Goal: Task Accomplishment & Management: Complete application form

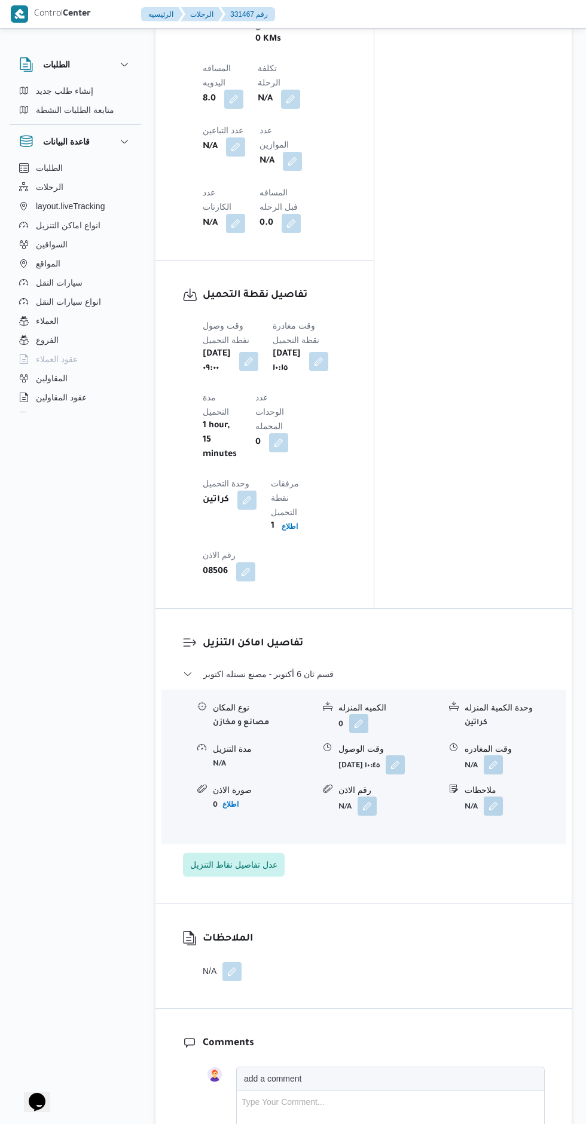
scroll to position [1067, 0]
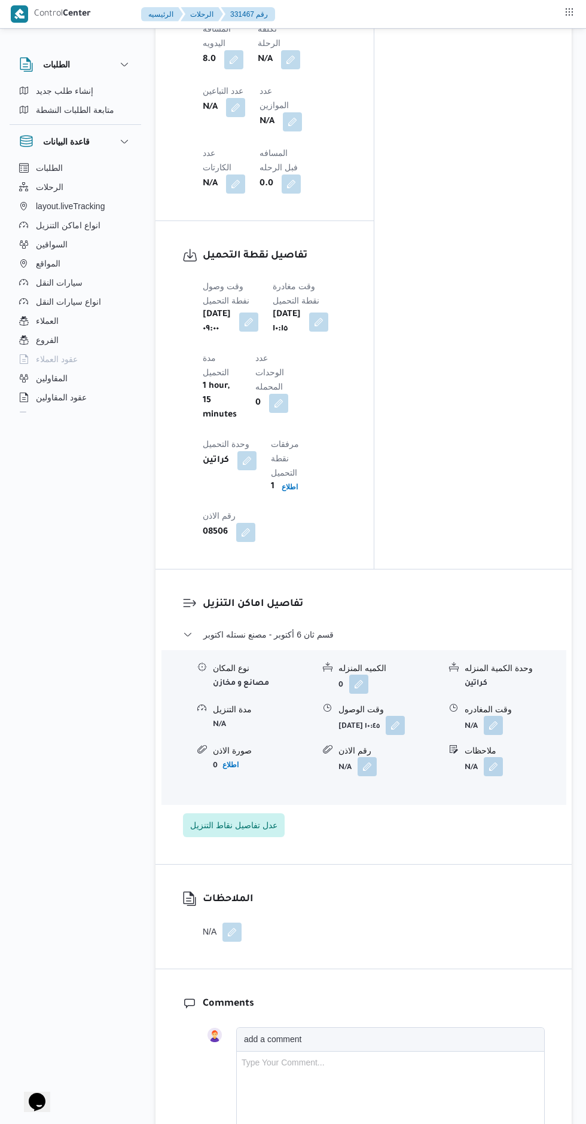
click at [499, 716] on button "button" at bounding box center [492, 725] width 19 height 19
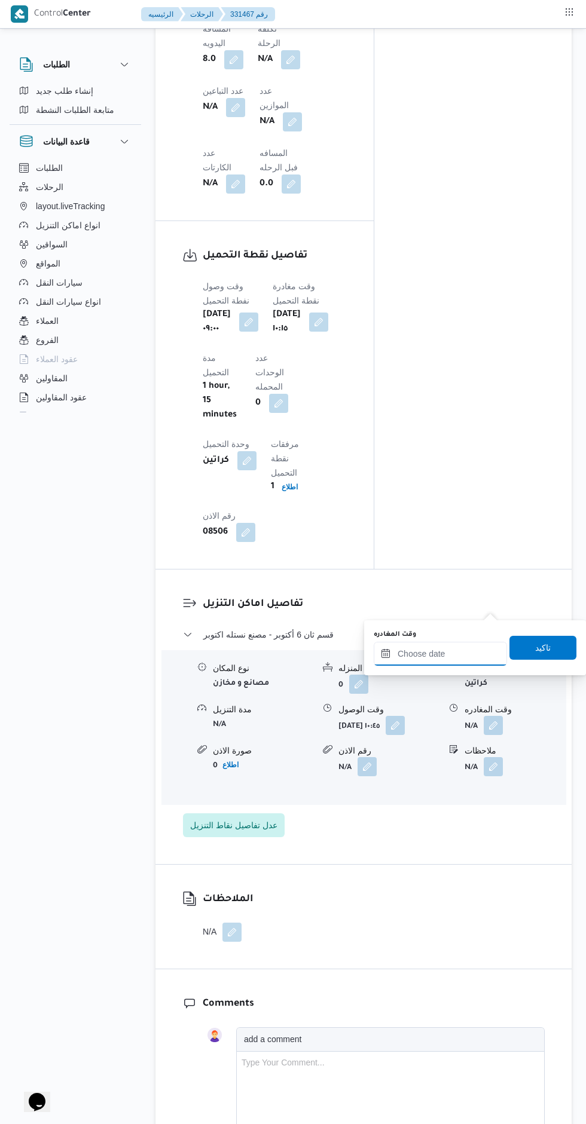
click at [456, 653] on input "وقت المغادره" at bounding box center [439, 654] width 133 height 24
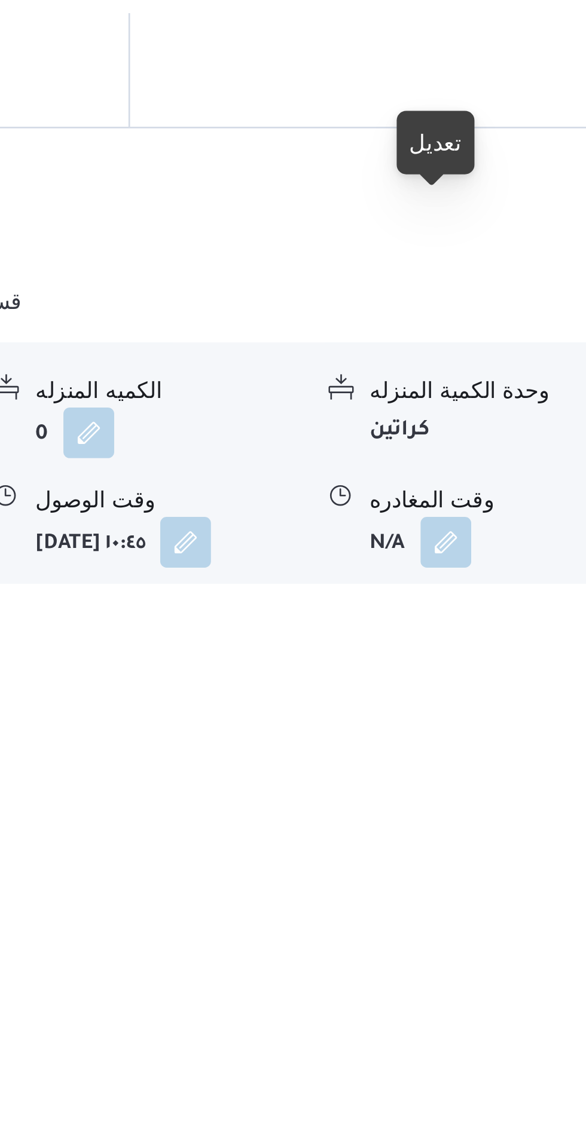
scroll to position [0, 0]
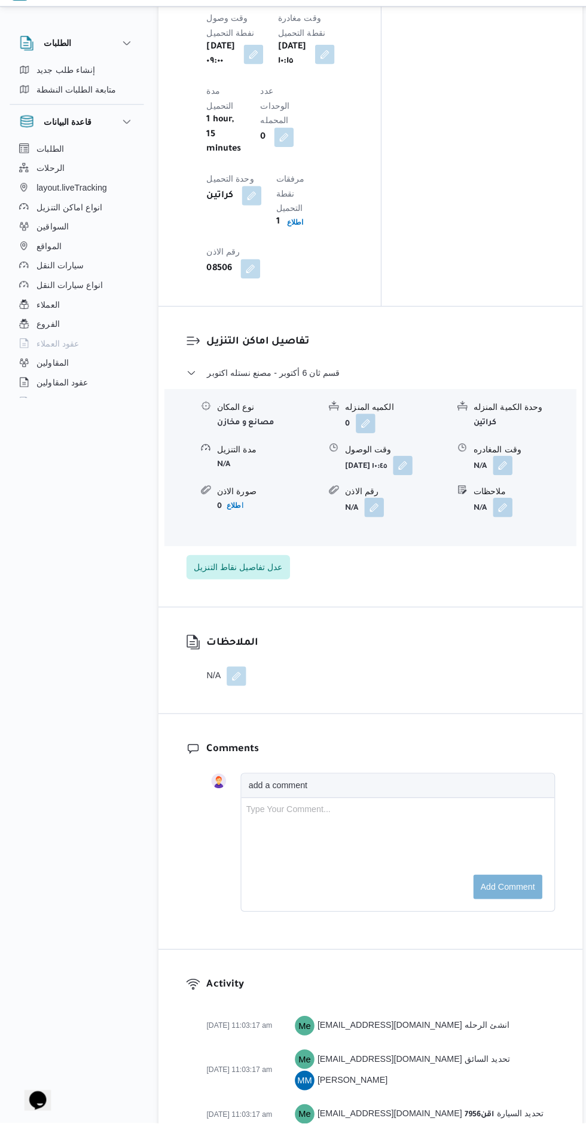
scroll to position [1315, 0]
click at [488, 468] on button "button" at bounding box center [492, 477] width 19 height 19
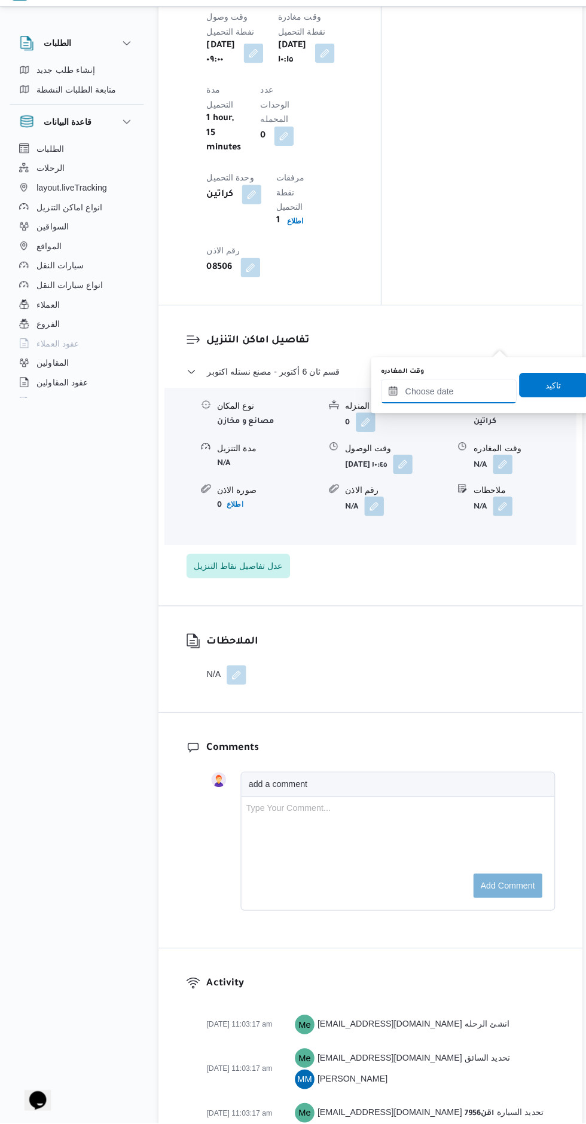
click at [445, 407] on input "وقت المغادره" at bounding box center [439, 406] width 133 height 24
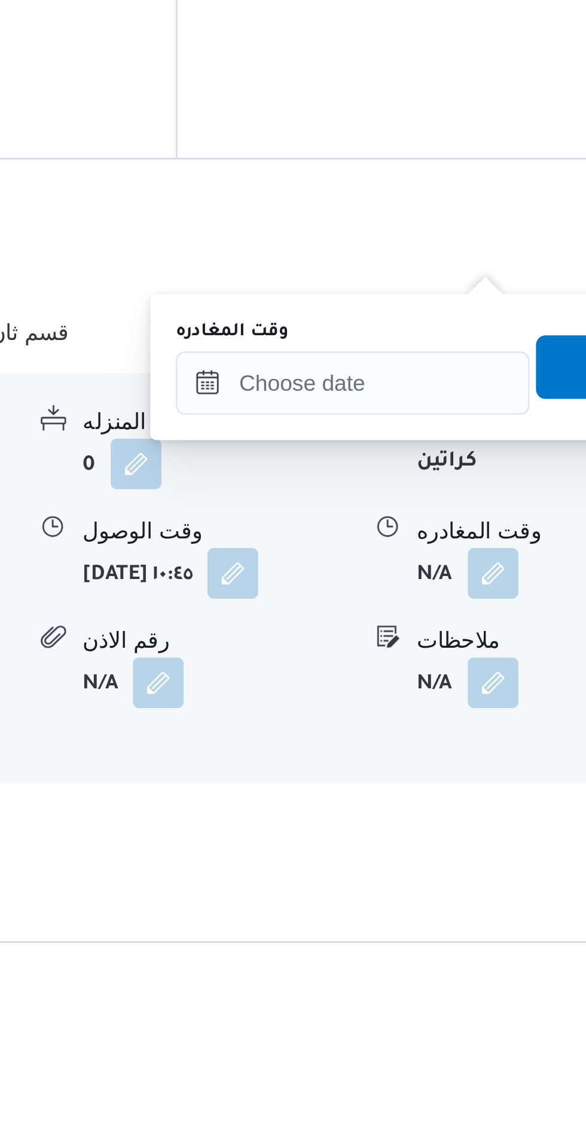
scroll to position [1022, 0]
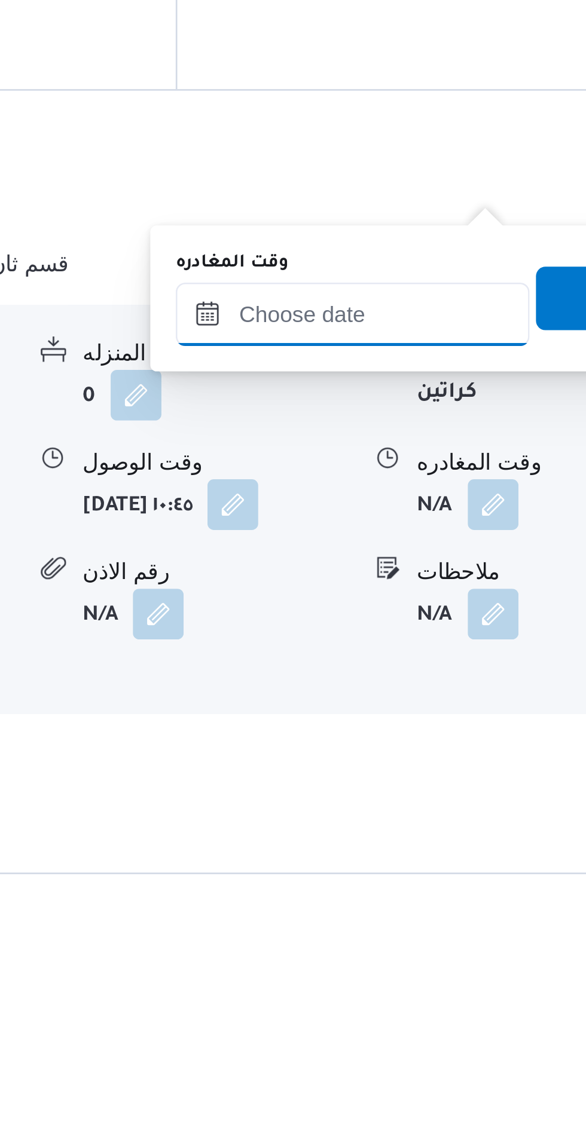
click at [451, 701] on input "وقت المغادره" at bounding box center [439, 699] width 133 height 24
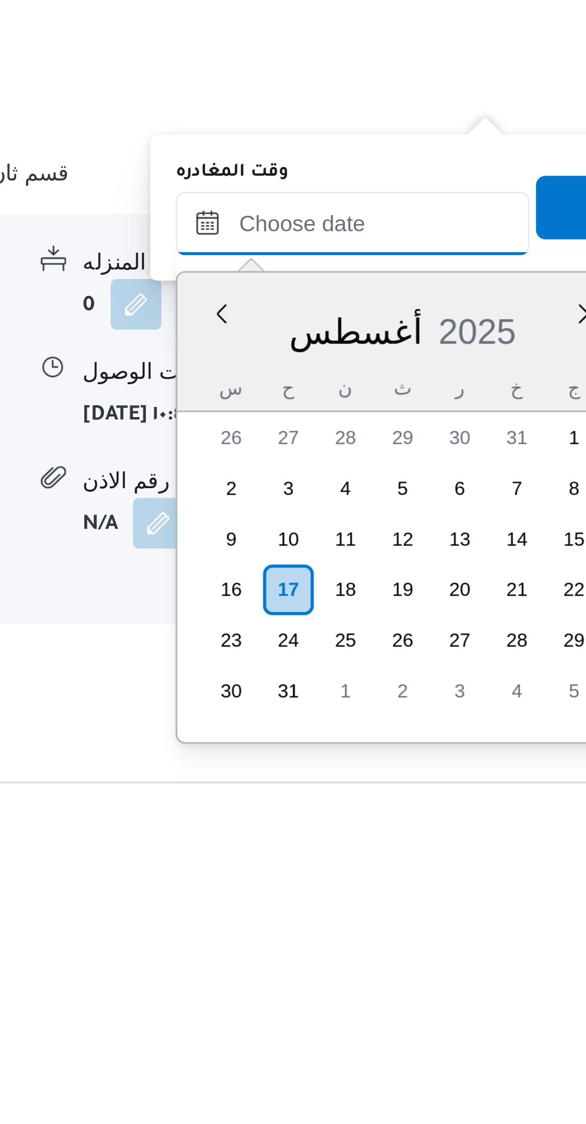
scroll to position [895, 0]
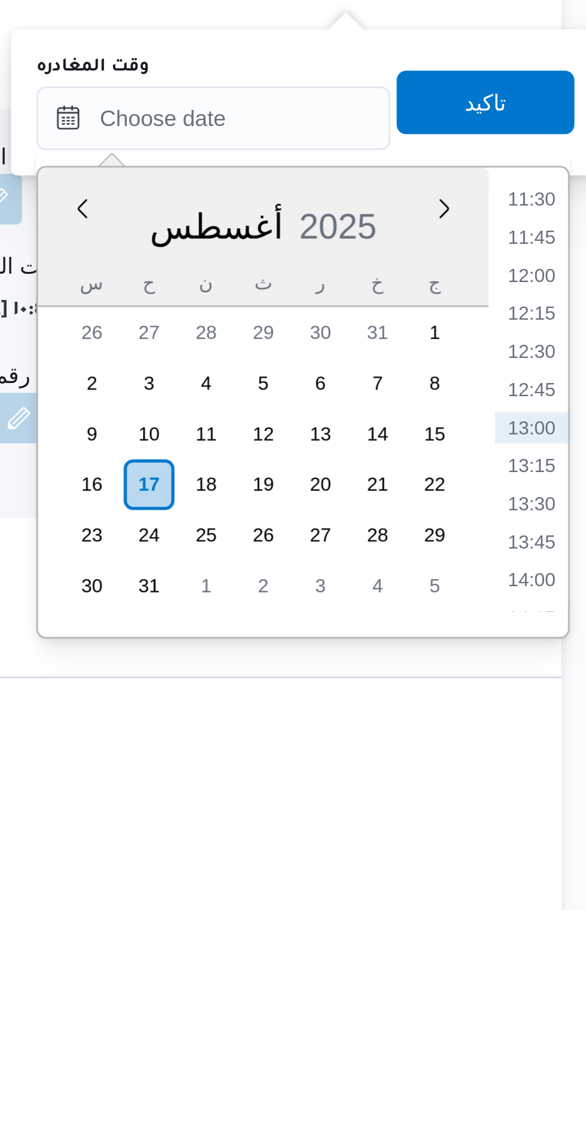
click at [562, 855] on li "11:30" at bounding box center [559, 856] width 27 height 12
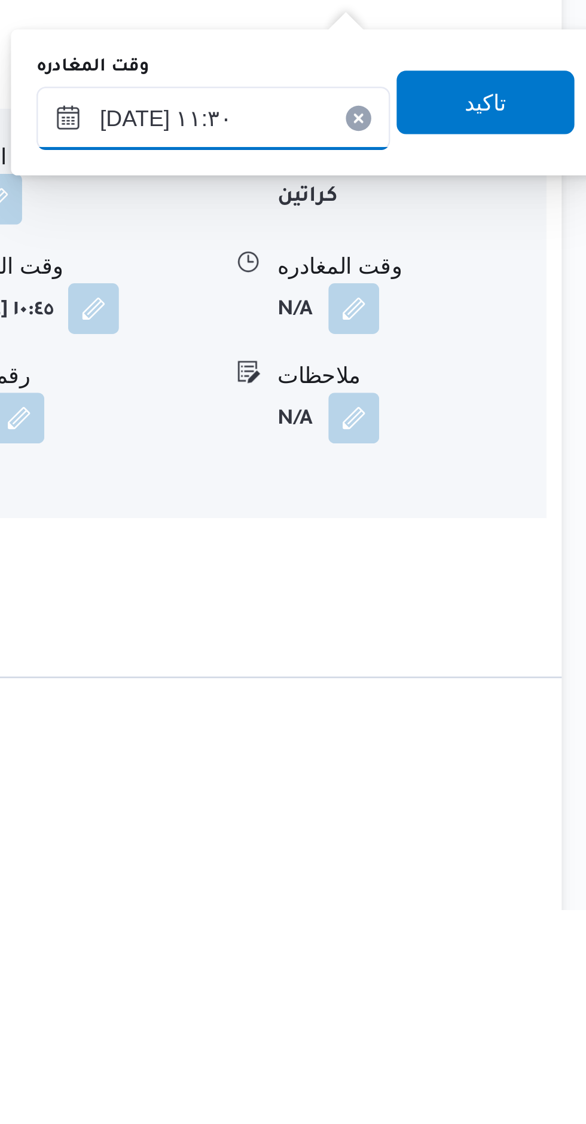
click at [456, 826] on input "١٧/٠٨/٢٠٢٥ ١١:٣٠" at bounding box center [439, 826] width 133 height 24
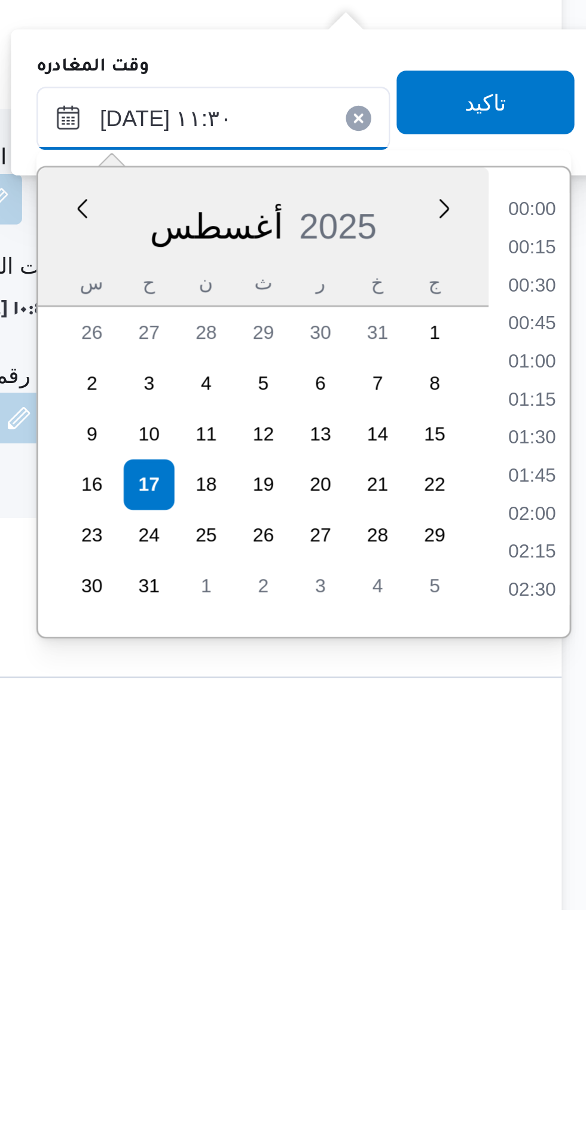
scroll to position [577, 0]
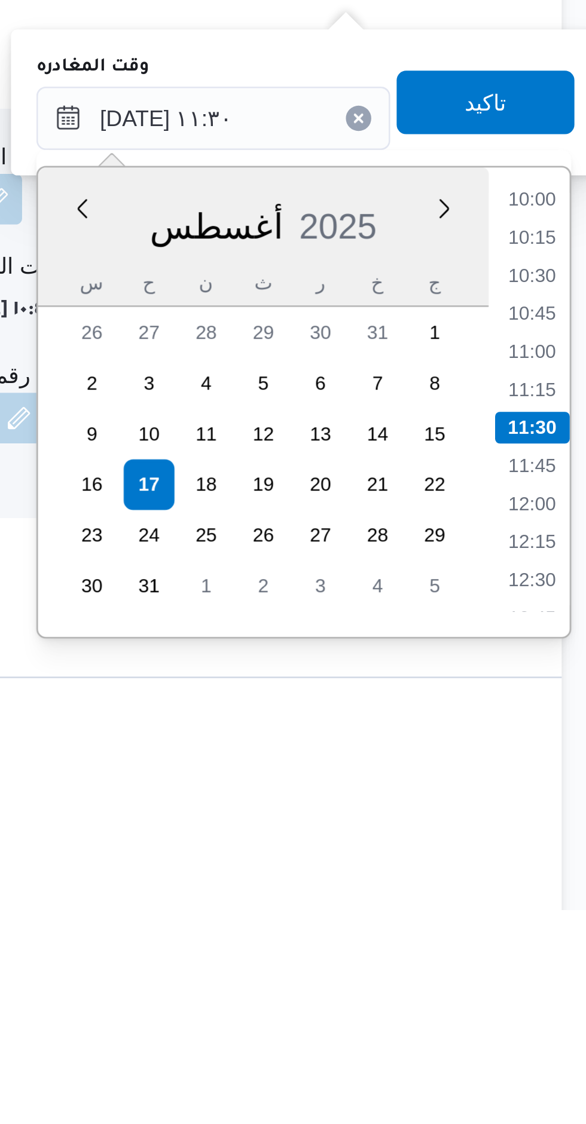
click at [561, 969] on li "12:00" at bounding box center [559, 971] width 27 height 12
type input "[DATE] ١٢:٠٠"
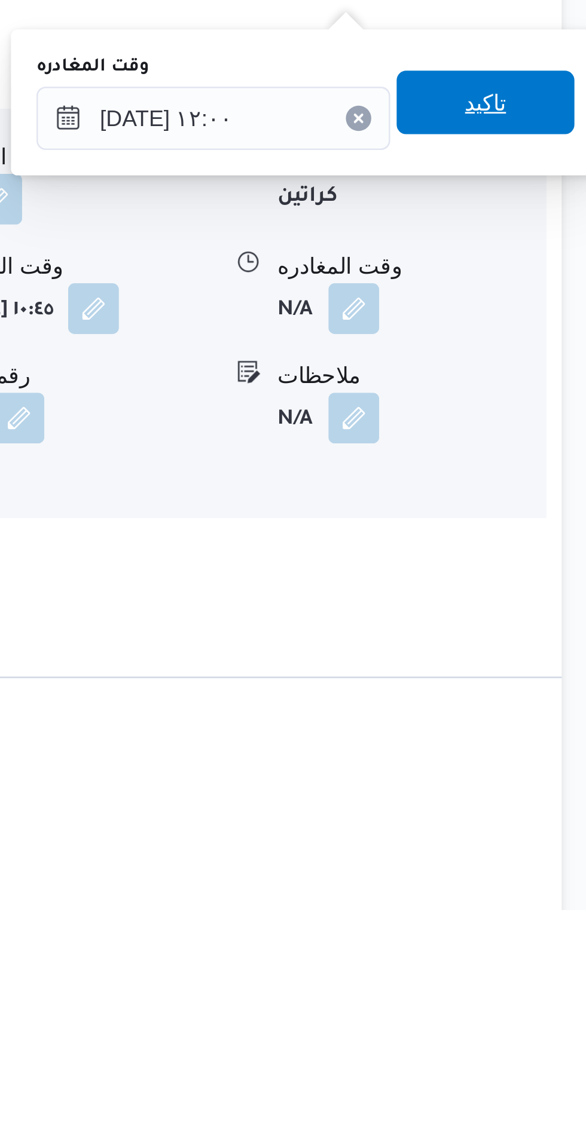
click at [554, 822] on span "تاكيد" at bounding box center [542, 820] width 67 height 24
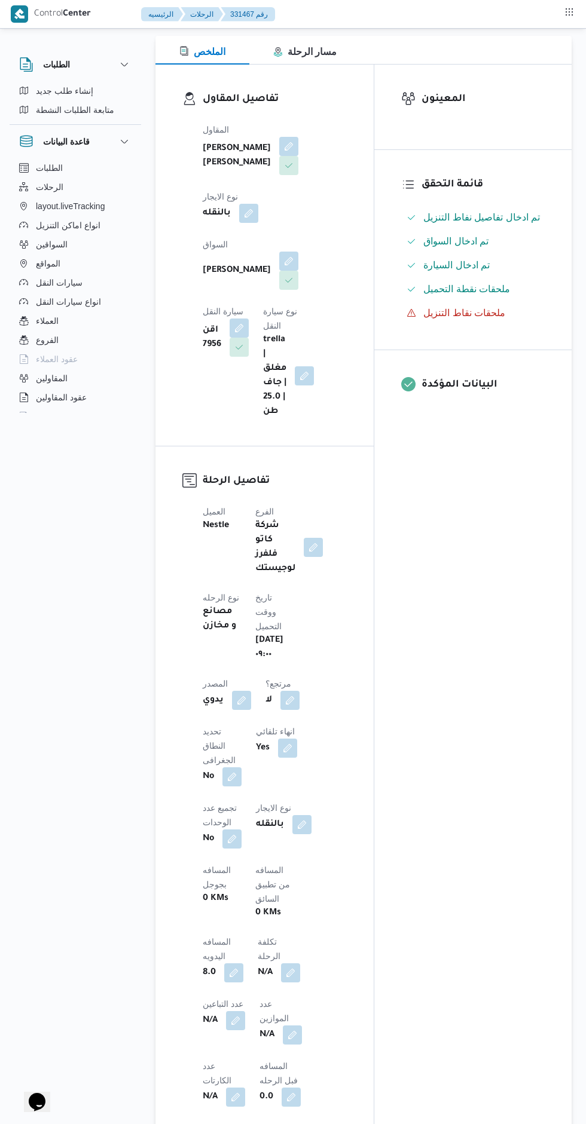
scroll to position [0, 0]
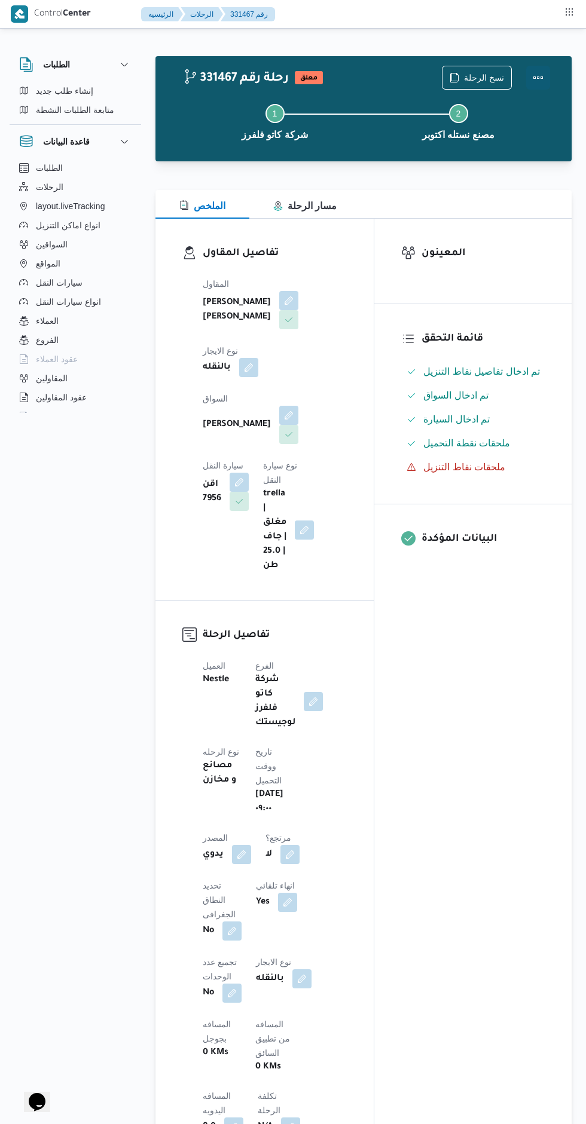
click at [544, 80] on button "Actions" at bounding box center [538, 78] width 24 height 24
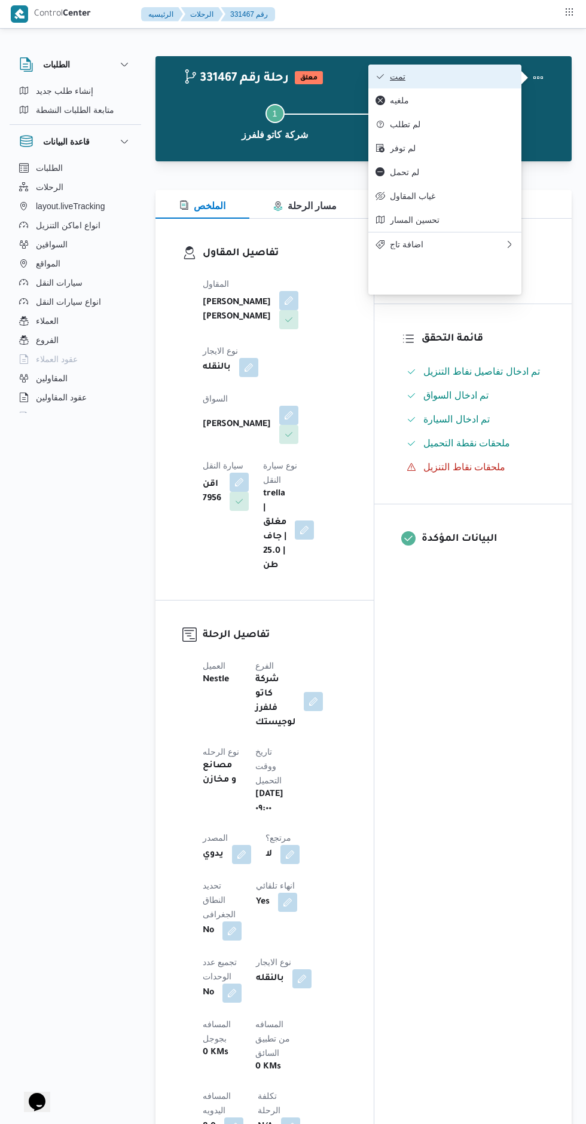
click at [468, 79] on span "تمت" at bounding box center [452, 77] width 124 height 10
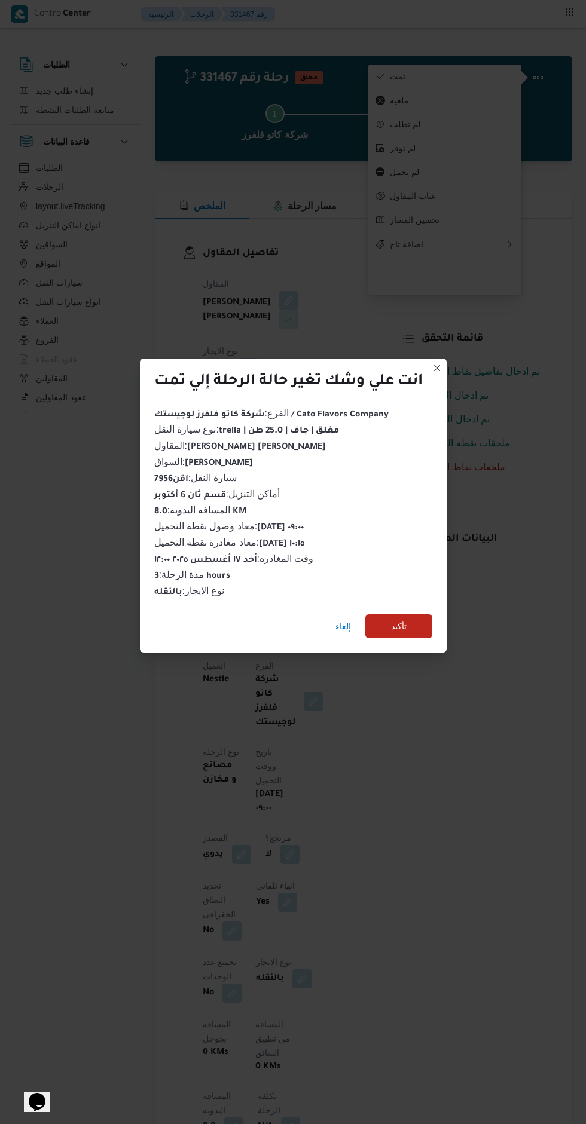
click at [413, 614] on span "تأكيد" at bounding box center [398, 626] width 67 height 24
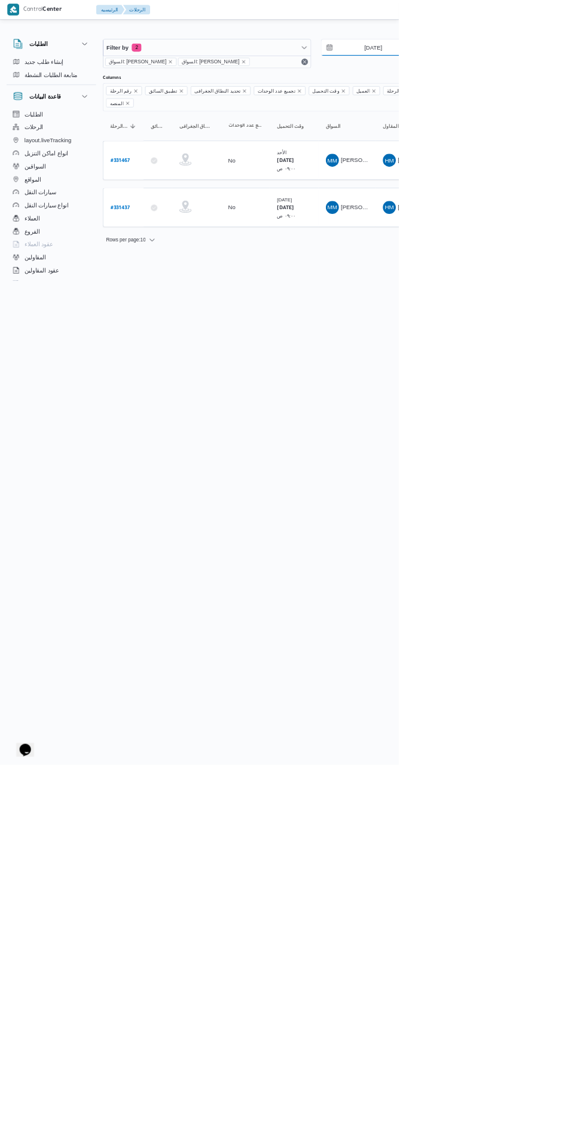
click at [557, 70] on input "[DATE]" at bounding box center [540, 70] width 136 height 24
click at [494, 203] on div "17" at bounding box center [492, 207] width 19 height 19
type input "[DATE]"
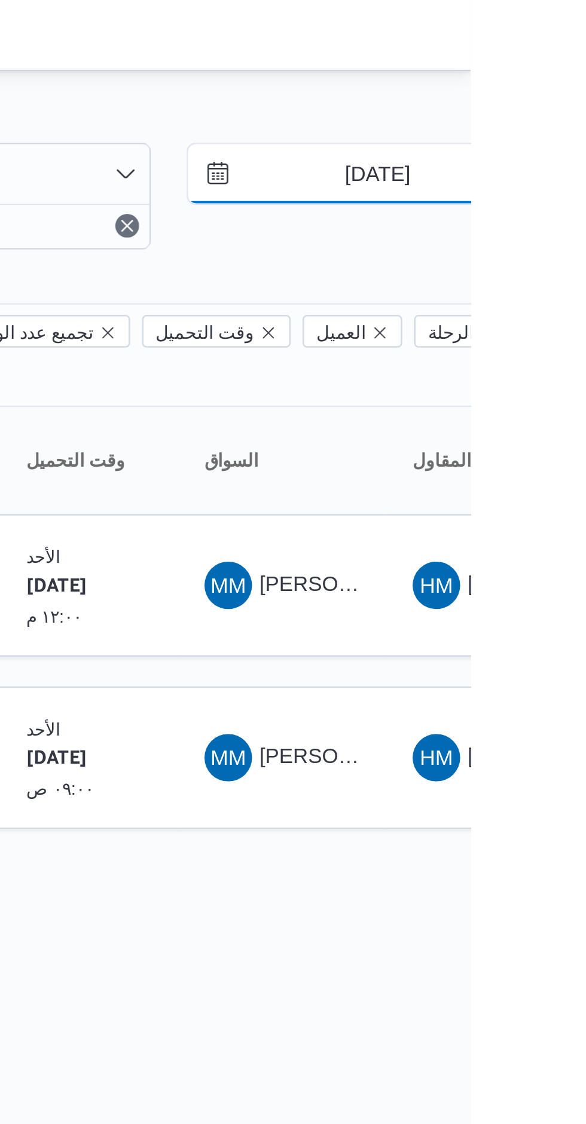
scroll to position [0, 4]
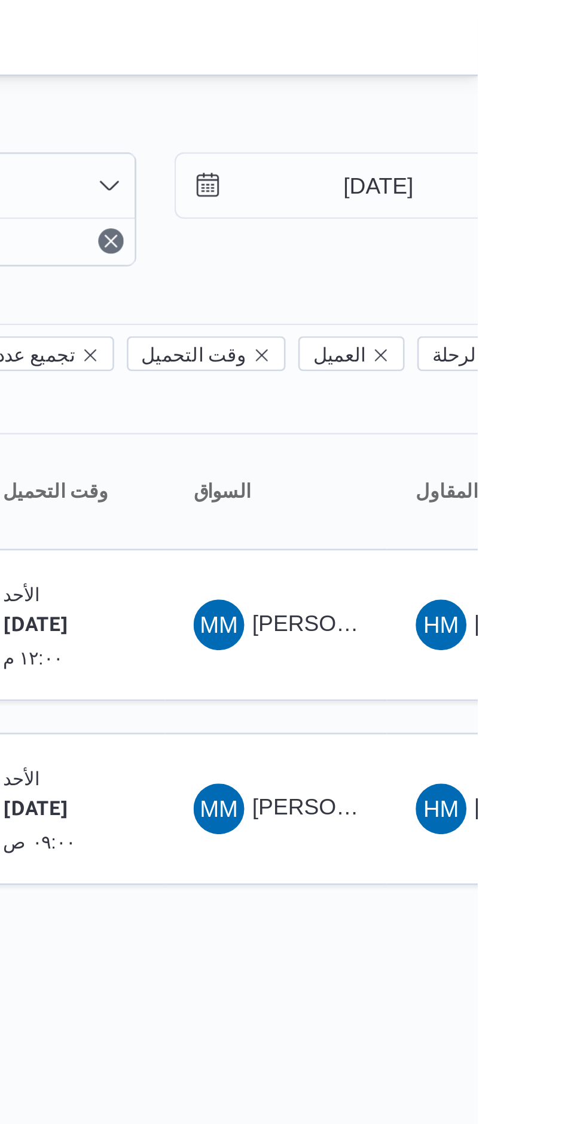
click at [581, 35] on html "Control Center الرئيسيه الرحلات English عربي Dark mode Logout الطلبات إنشاء طلب…" at bounding box center [289, 562] width 586 height 1124
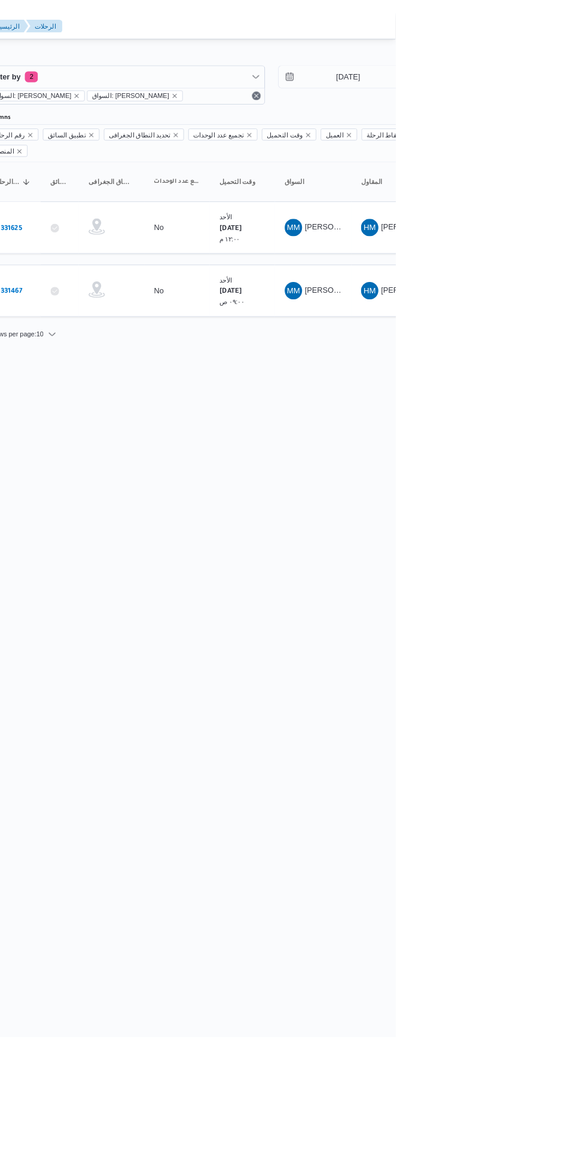
scroll to position [0, 19]
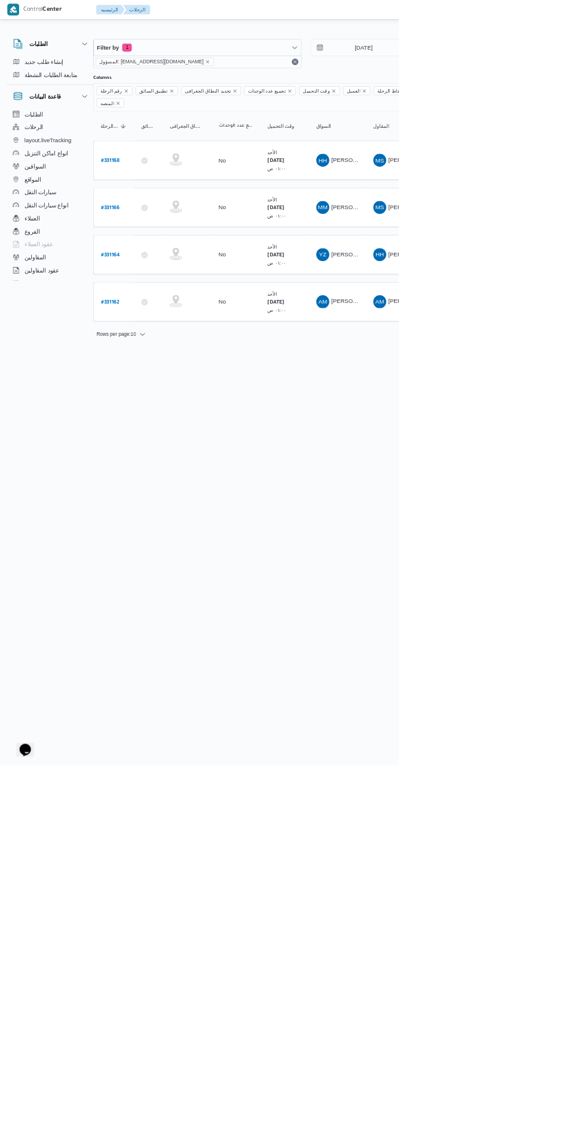
click at [161, 232] on b "# 331168" at bounding box center [161, 236] width 27 height 8
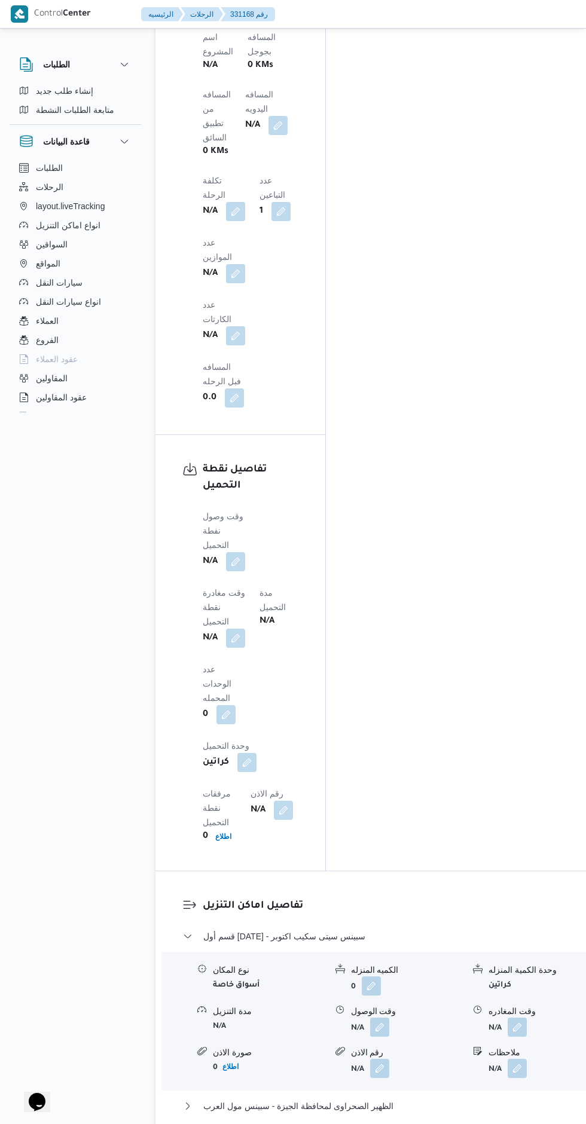
scroll to position [1174, 0]
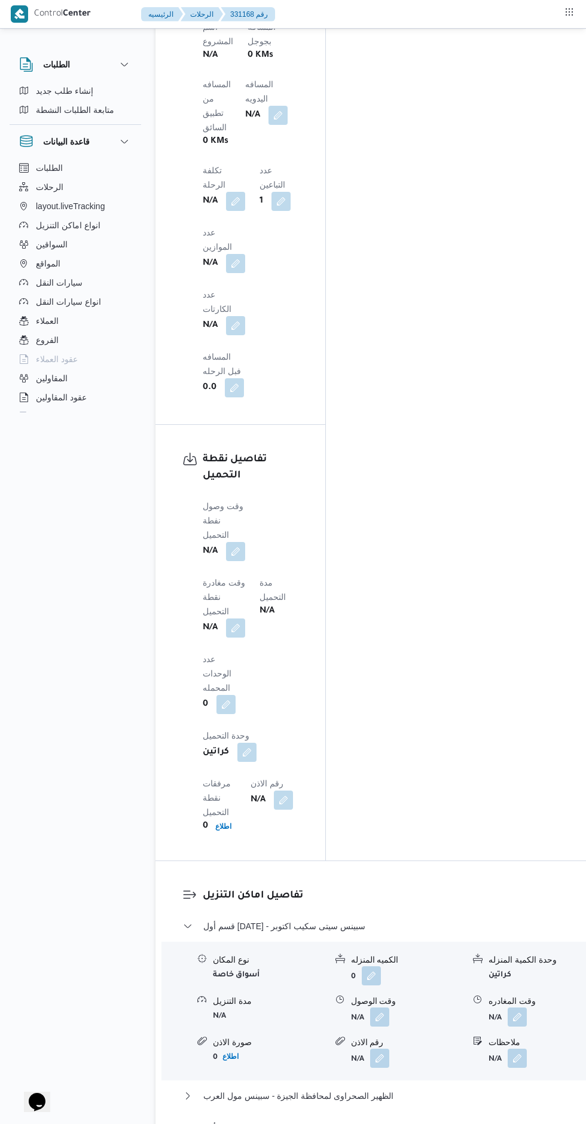
click at [237, 542] on button "button" at bounding box center [235, 551] width 19 height 19
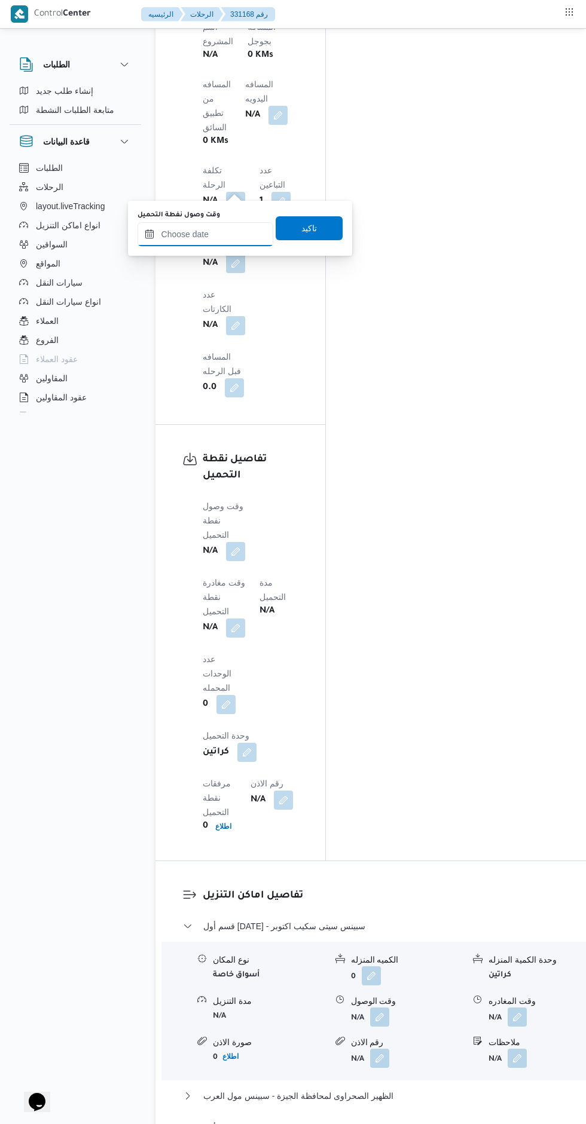
click at [218, 234] on input "وقت وصول نفطة التحميل" at bounding box center [205, 234] width 136 height 24
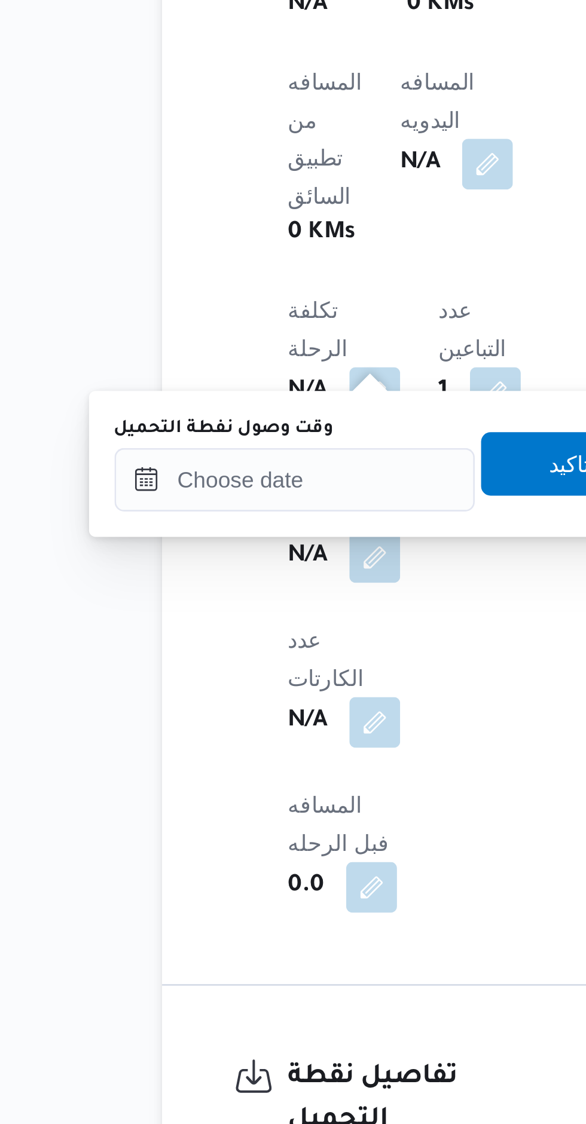
scroll to position [663, 0]
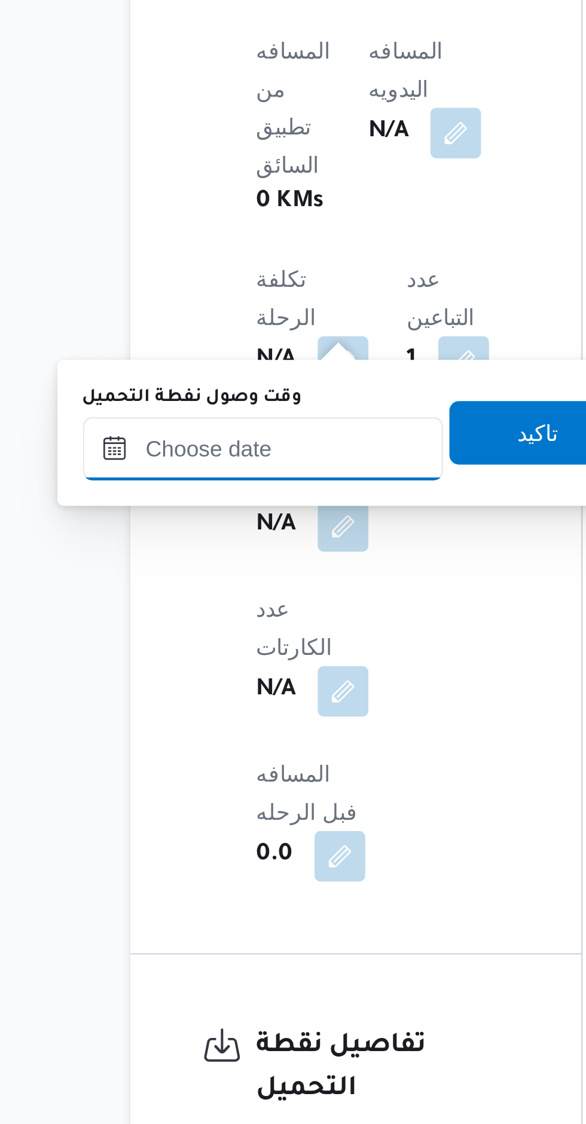
click at [217, 741] on input "وقت وصول نفطة التحميل" at bounding box center [205, 746] width 136 height 24
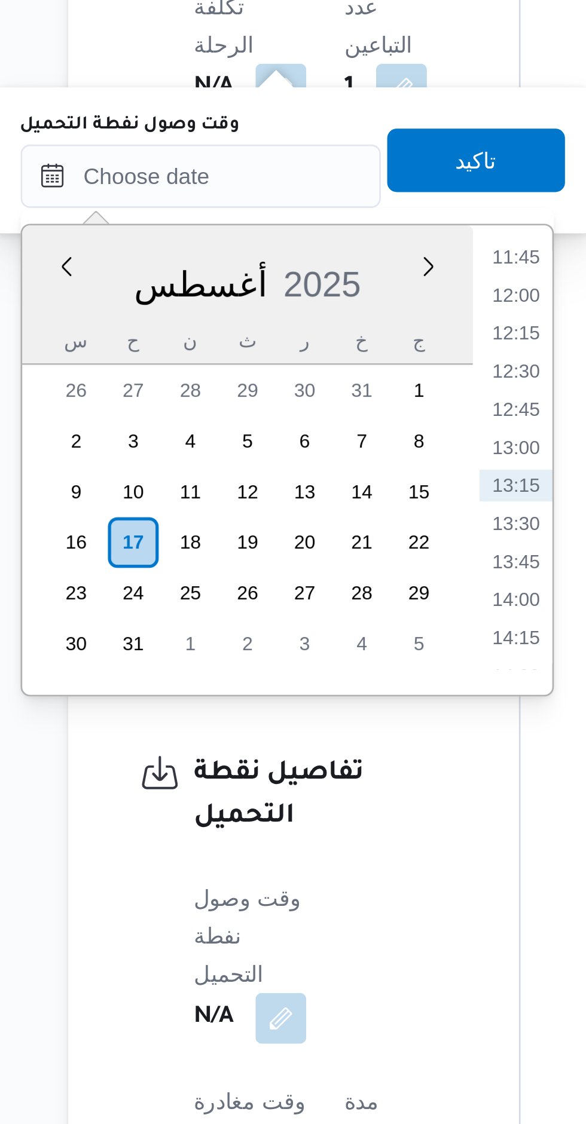
click at [327, 791] on li "12:00" at bounding box center [323, 790] width 27 height 12
type input "[DATE] ١٢:٠٠"
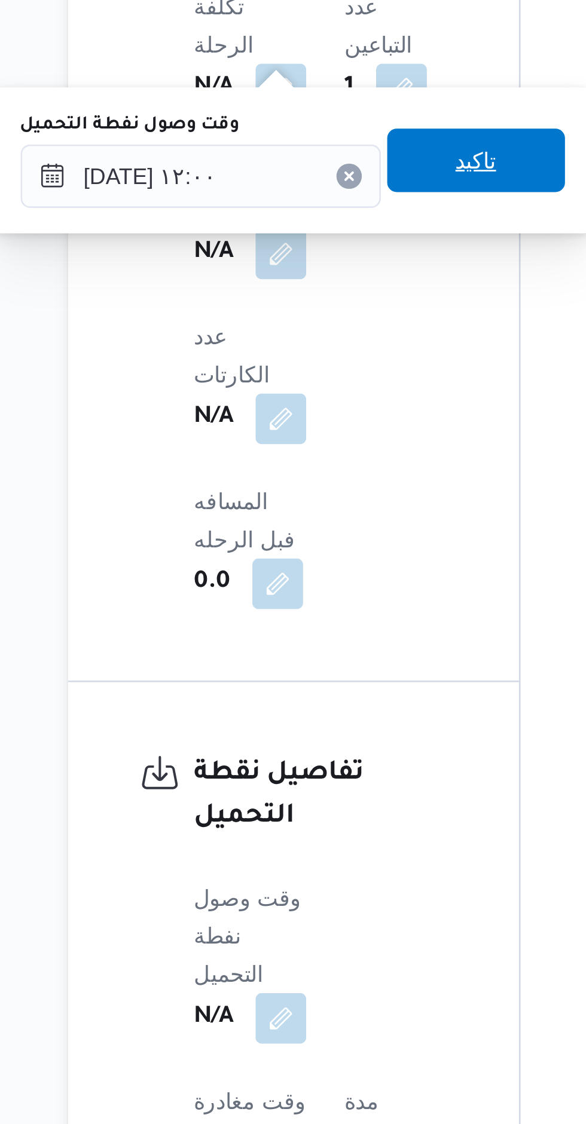
click at [314, 740] on span "تاكيد" at bounding box center [308, 740] width 67 height 24
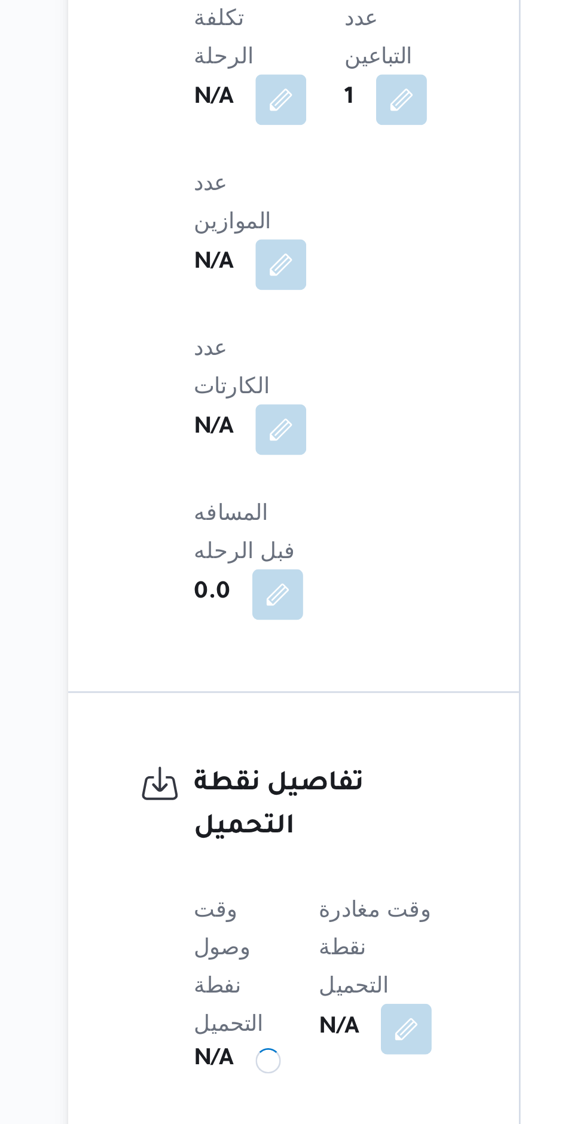
click at [292, 1053] on button "button" at bounding box center [282, 1062] width 19 height 19
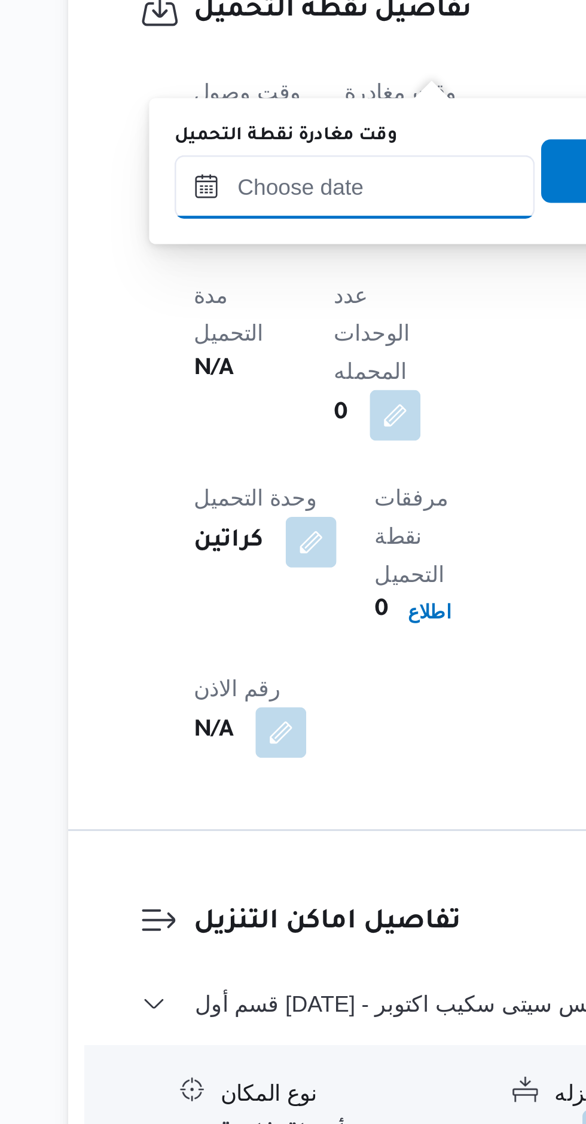
click at [279, 748] on input "وقت مغادرة نقطة التحميل" at bounding box center [263, 746] width 136 height 24
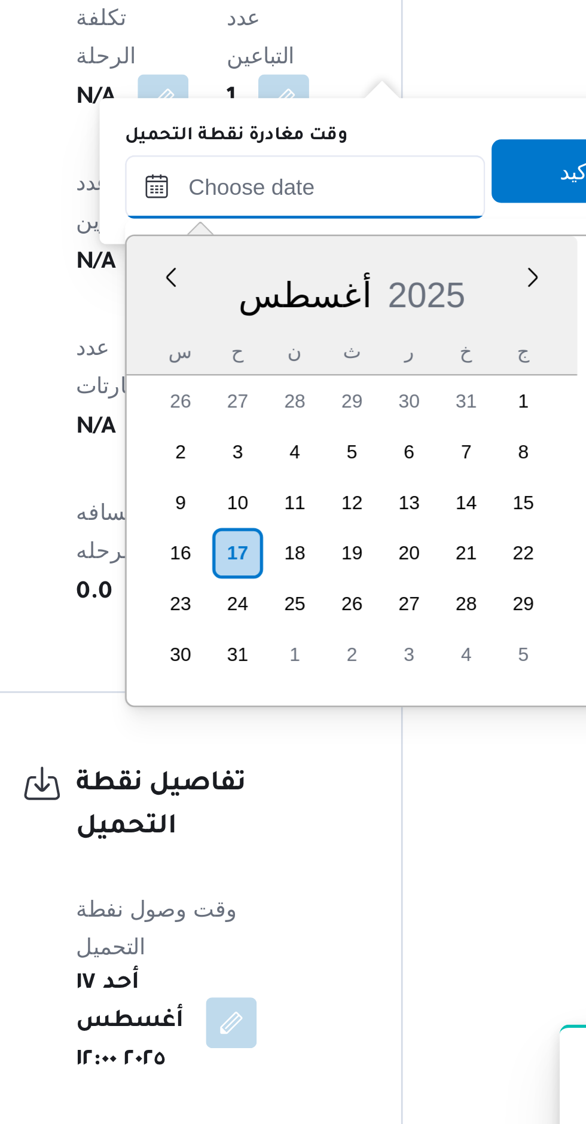
scroll to position [678, 0]
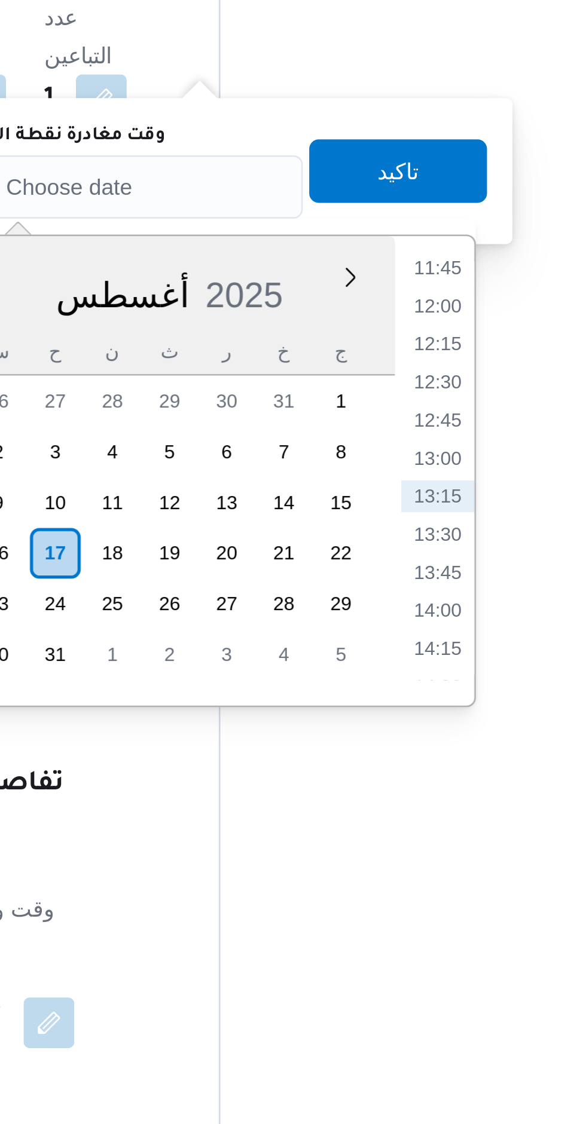
click at [407, 864] on li "13:15" at bounding box center [407, 862] width 27 height 12
type input "١٧/٠٨/٢٠٢٥ ١٣:١٥"
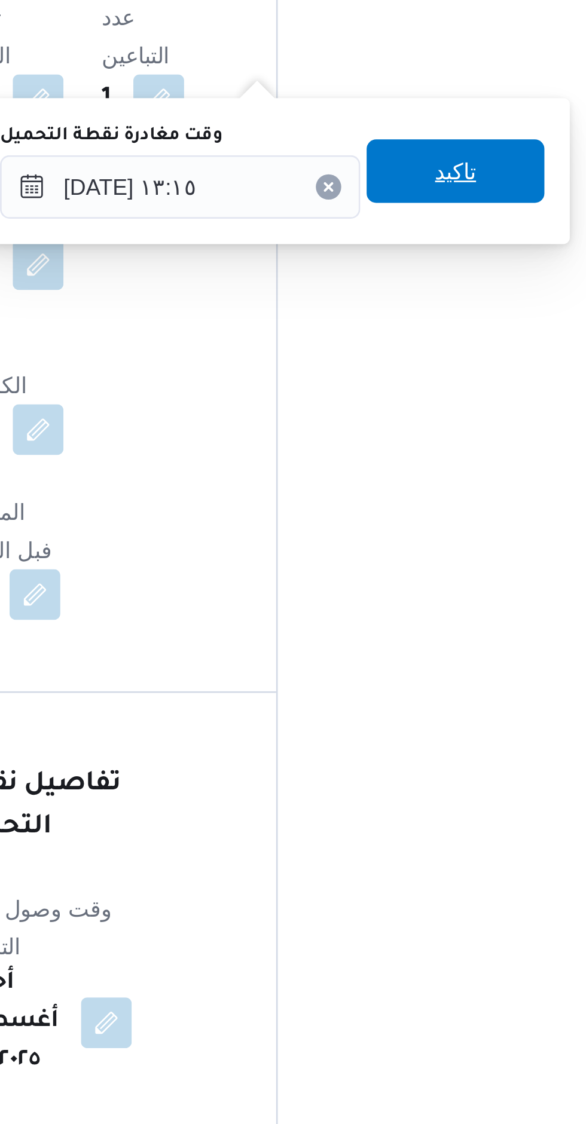
click at [385, 734] on span "تاكيد" at bounding box center [393, 740] width 16 height 14
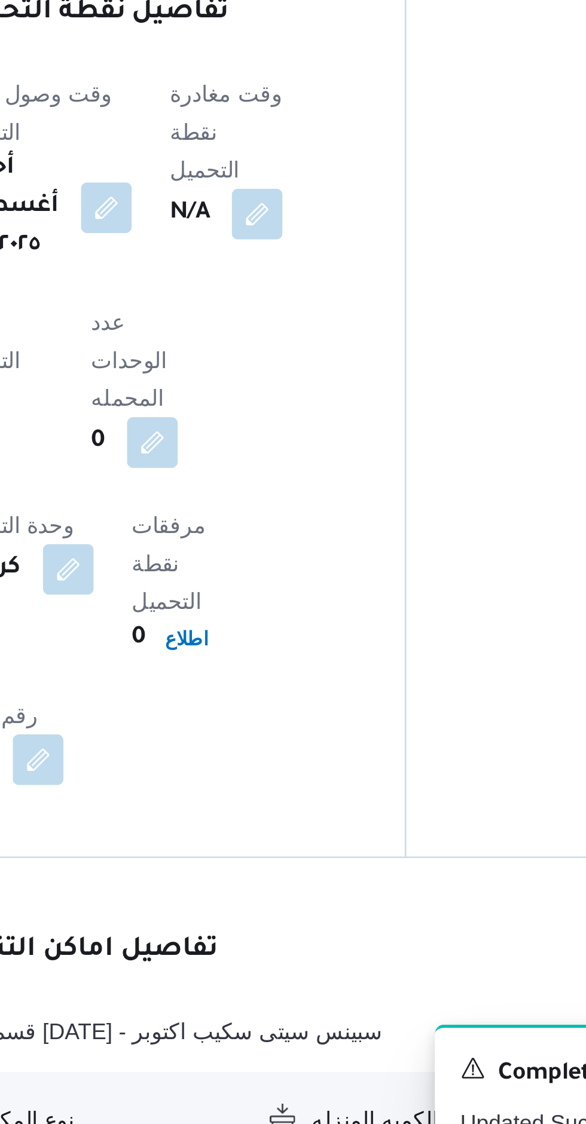
scroll to position [625, 0]
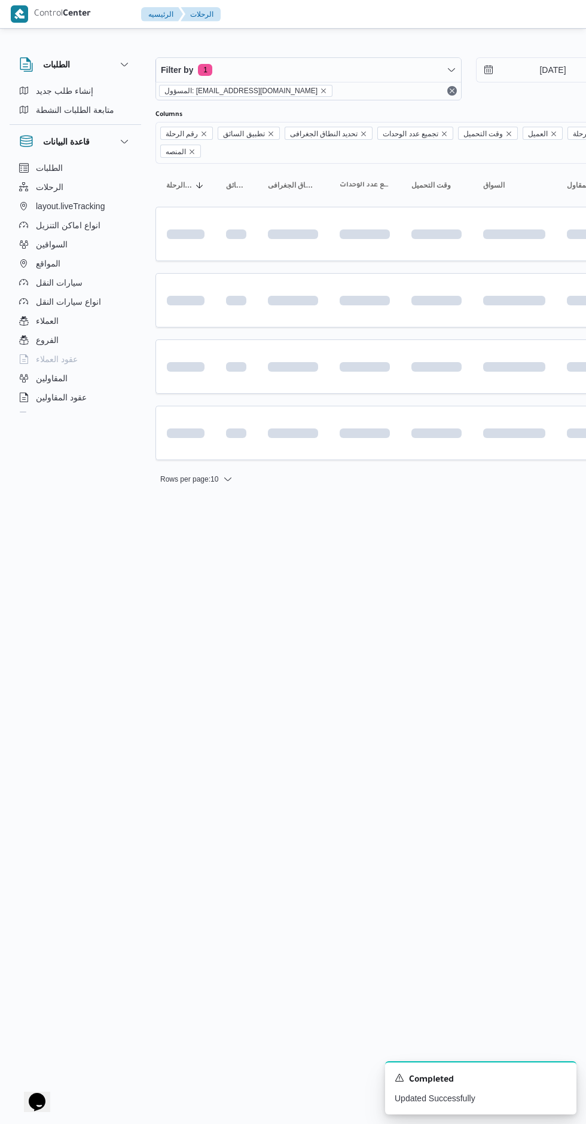
scroll to position [0, 19]
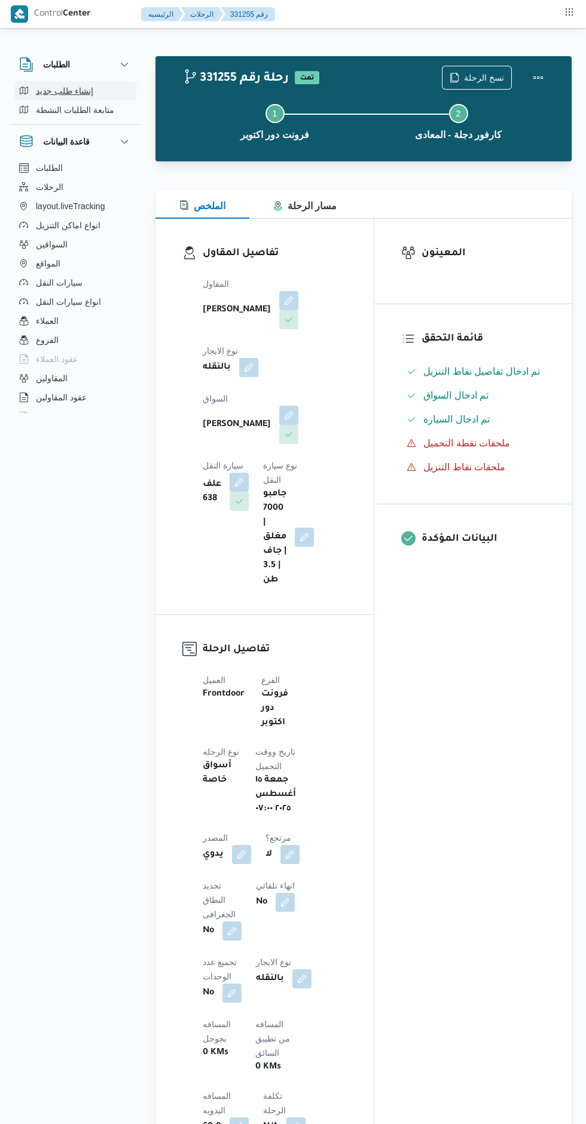
click at [37, 81] on button "إنشاء طلب جديد" at bounding box center [75, 90] width 122 height 19
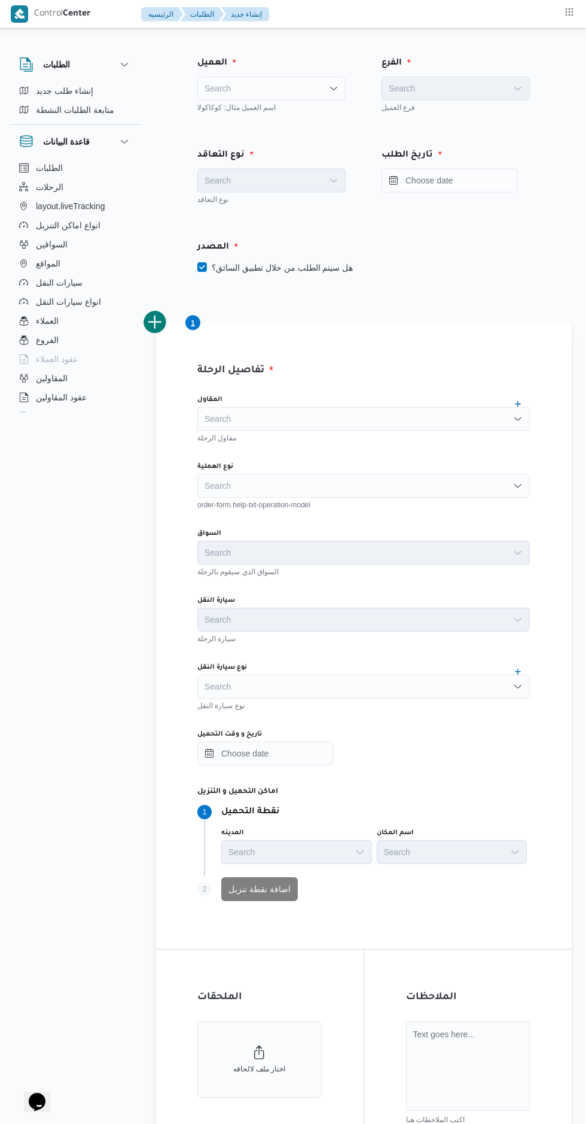
click at [307, 90] on div "Search" at bounding box center [271, 88] width 148 height 24
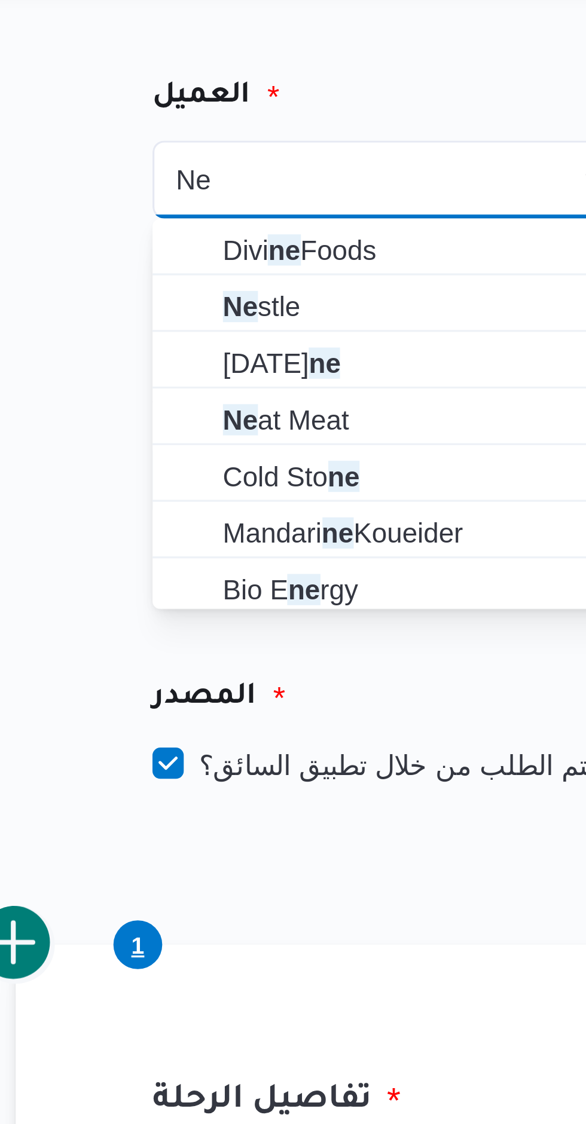
type input "Ne"
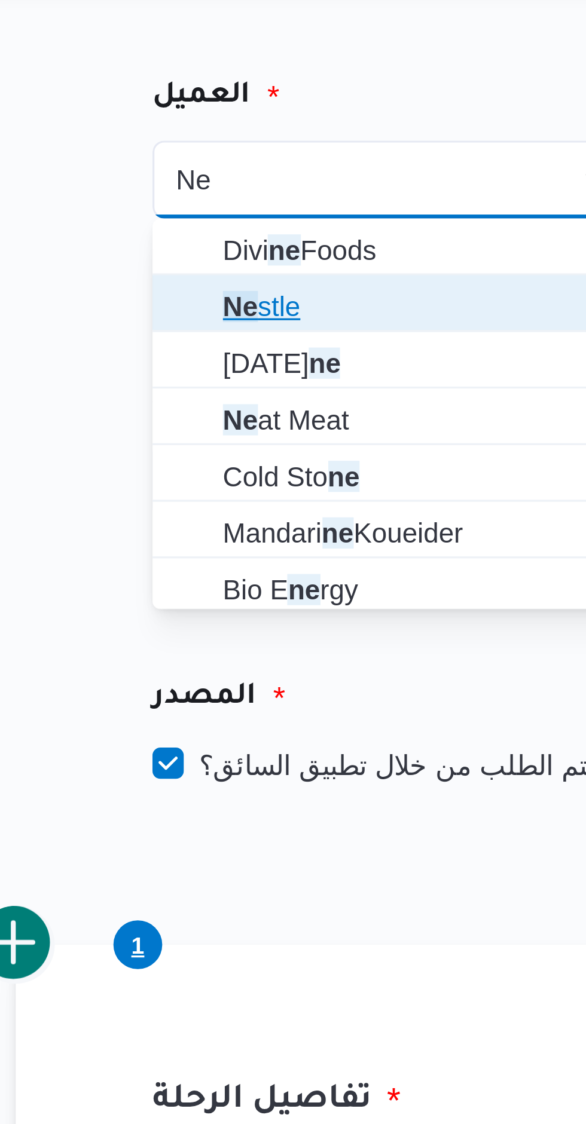
click at [255, 122] on span "Ne stle" at bounding box center [278, 127] width 119 height 14
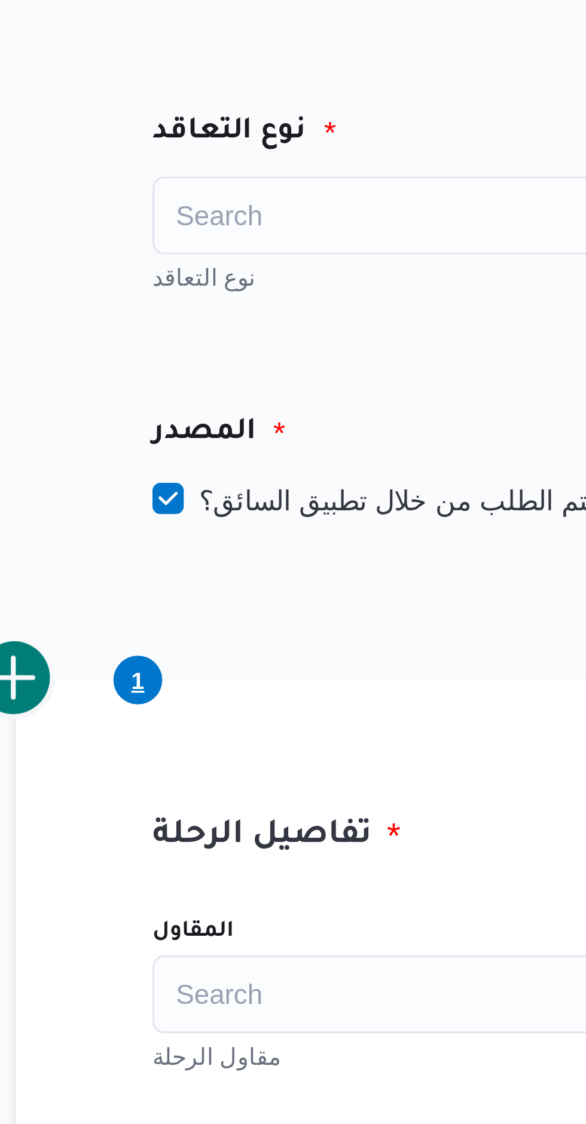
click at [274, 185] on div "Search" at bounding box center [271, 180] width 148 height 24
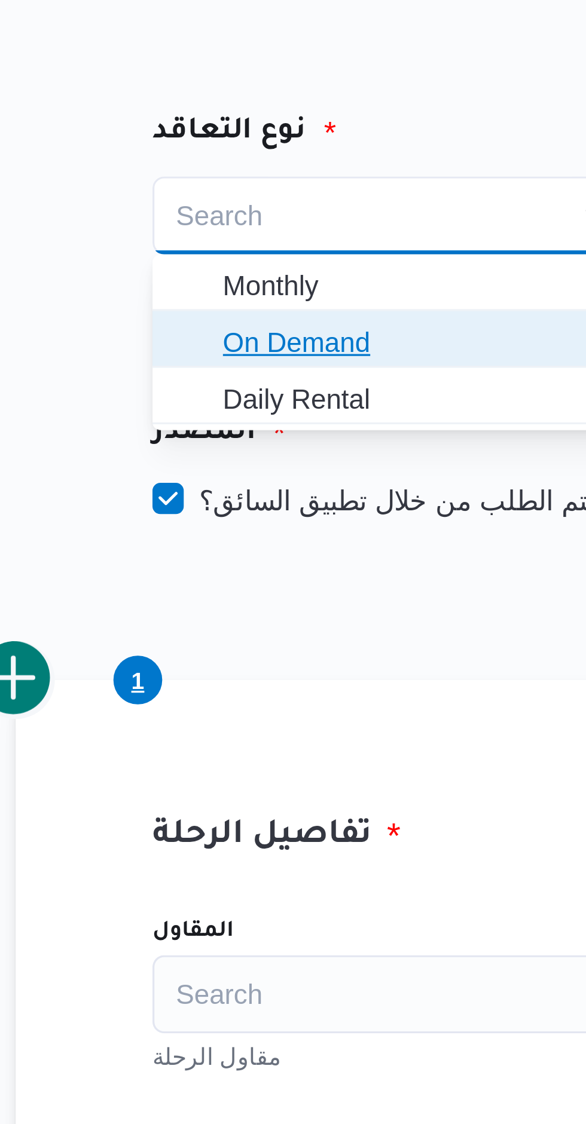
click at [283, 220] on span "On Demand" at bounding box center [278, 219] width 119 height 14
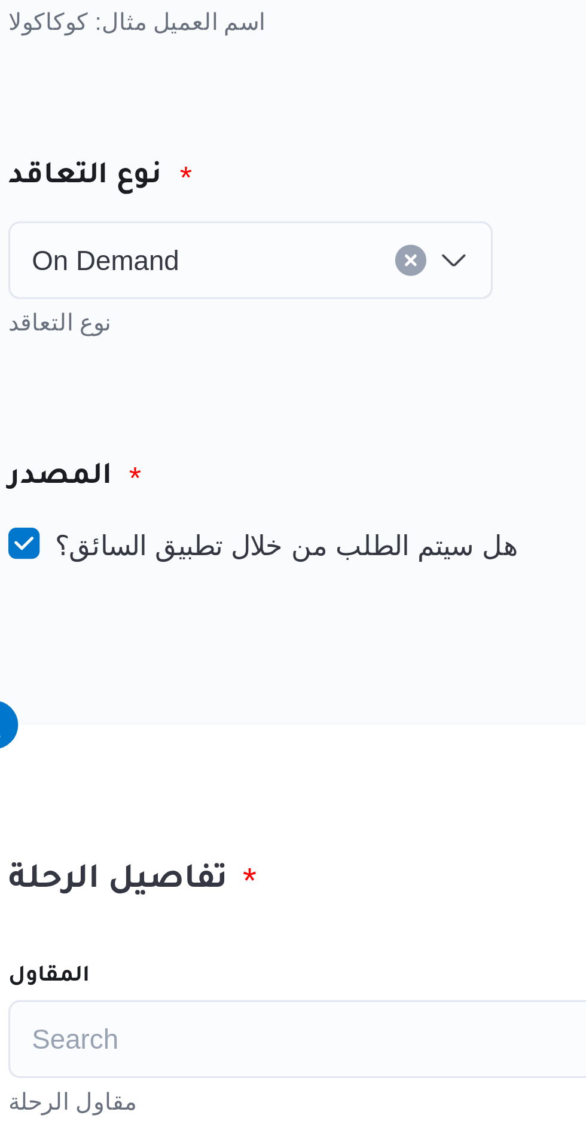
click at [335, 188] on div "On Demand Combo box. Selected. On Demand. Press Backspace to delete On Demand. …" at bounding box center [271, 180] width 148 height 24
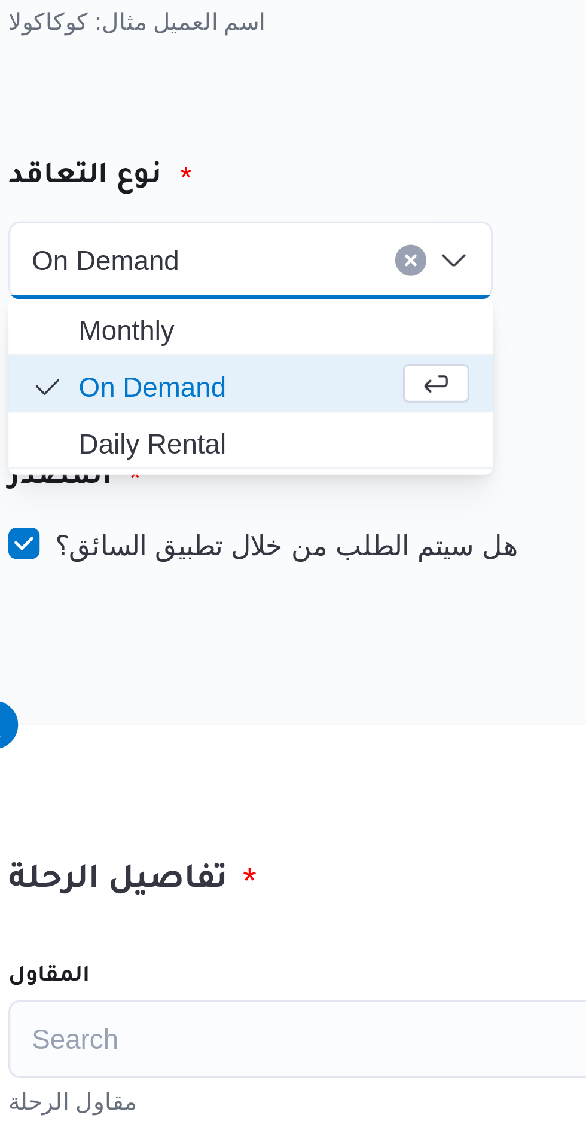
click at [344, 141] on div "نوع التعاقد" at bounding box center [271, 155] width 163 height 29
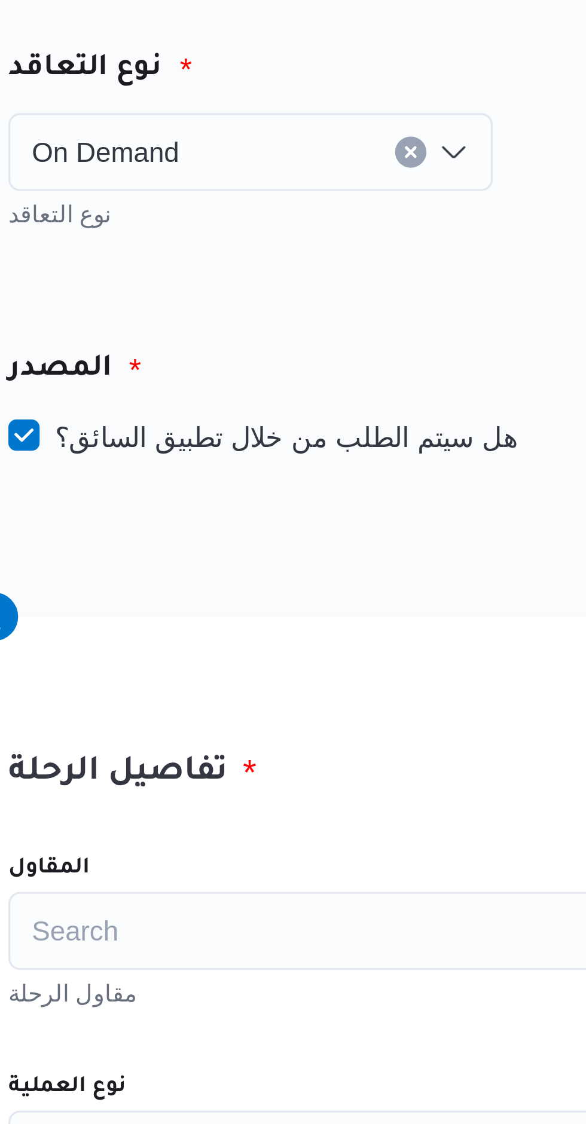
click at [309, 266] on label "هل سيتم الطلب من خلال تطبيق السائق؟" at bounding box center [274, 267] width 155 height 14
checkbox input "false"
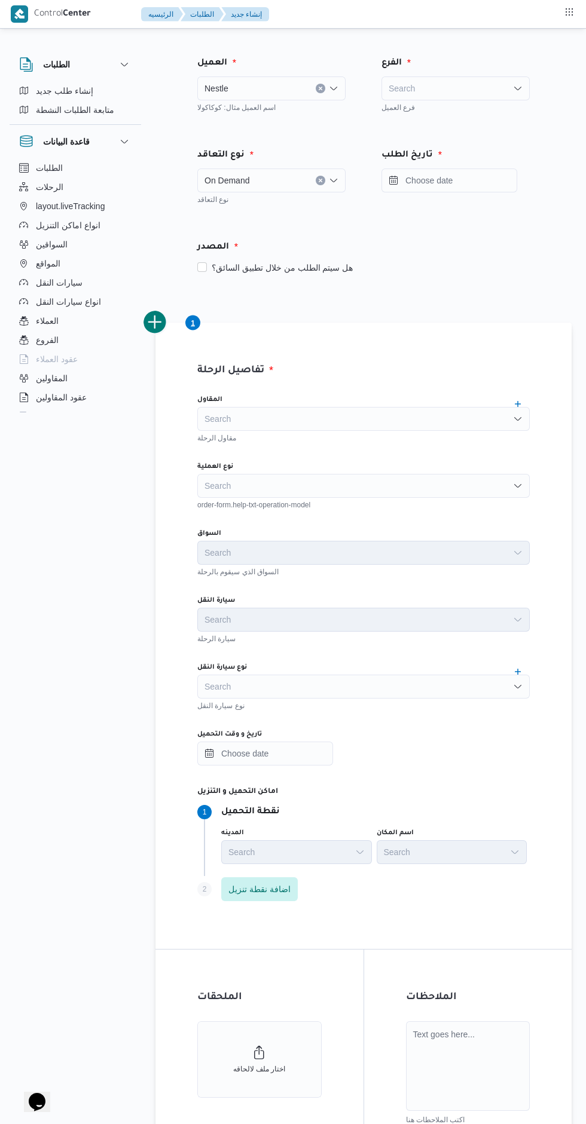
click at [450, 96] on div "Search" at bounding box center [455, 88] width 148 height 24
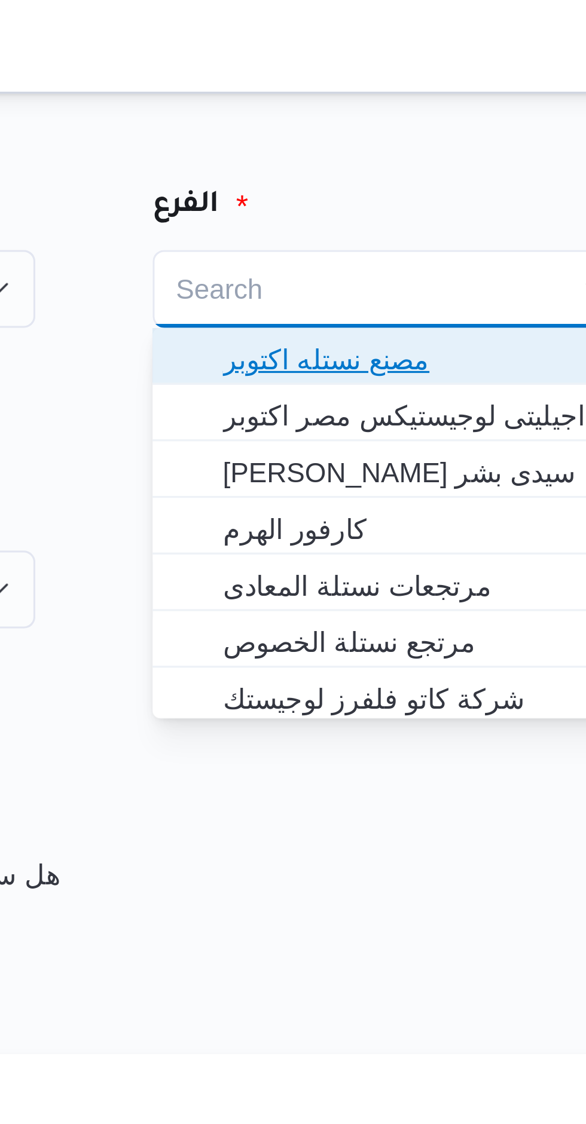
click at [450, 105] on span "مصنع نستله اكتوبر" at bounding box center [462, 110] width 119 height 14
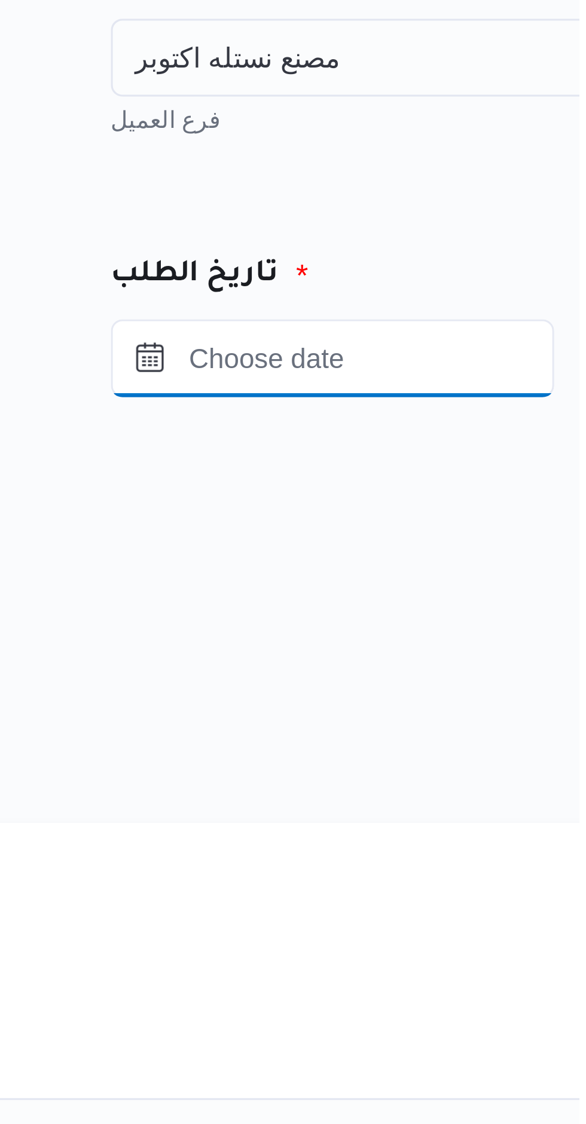
click at [528, 177] on input "Press the down key to open a popover containing a calendar." at bounding box center [510, 180] width 136 height 24
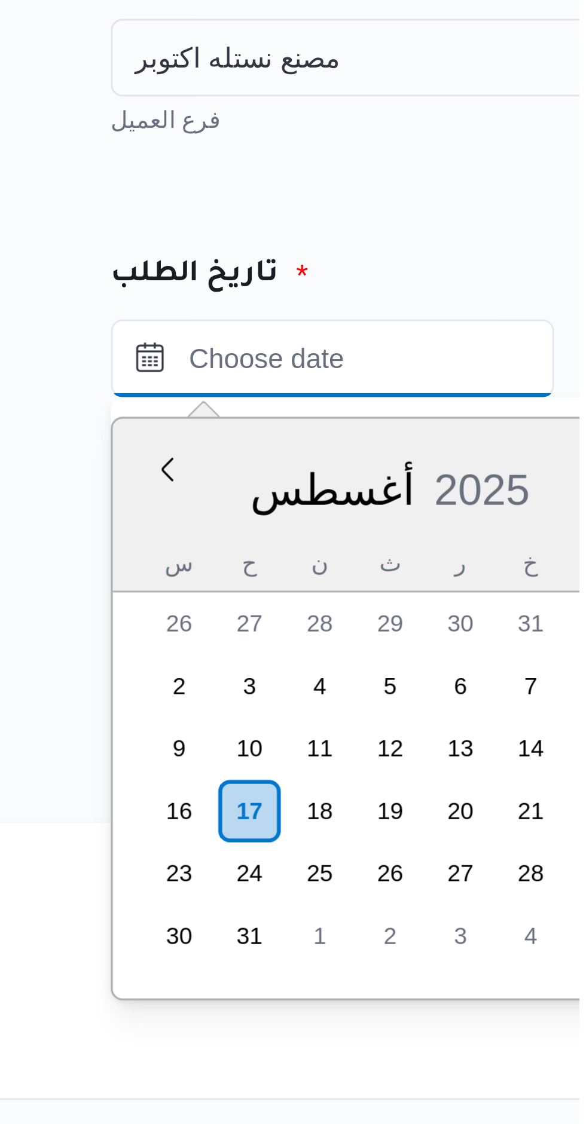
scroll to position [677, 0]
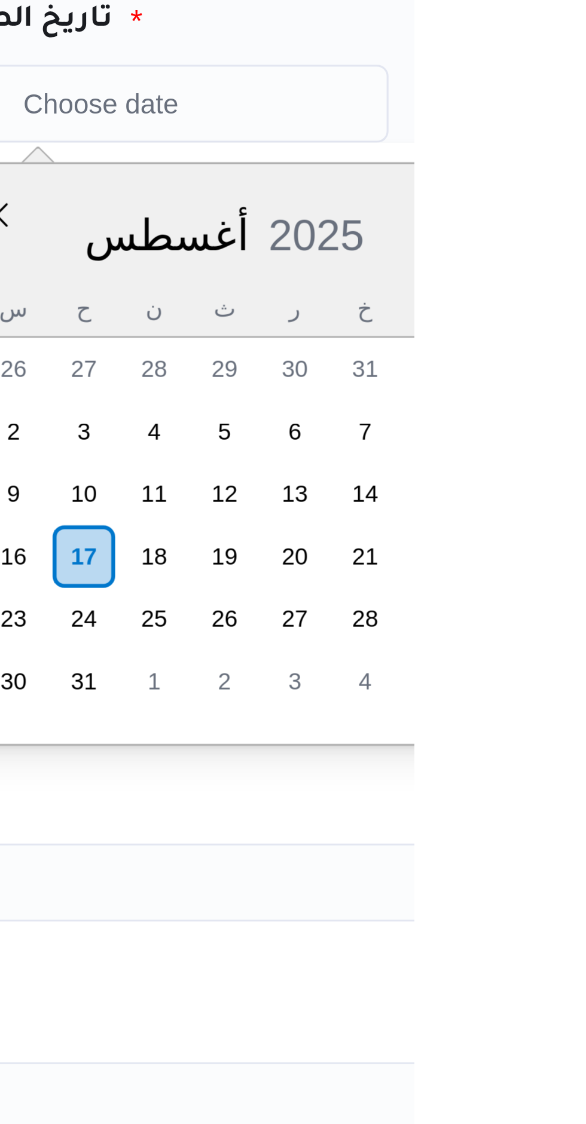
type input "[DATE] ١٢:٠٠"
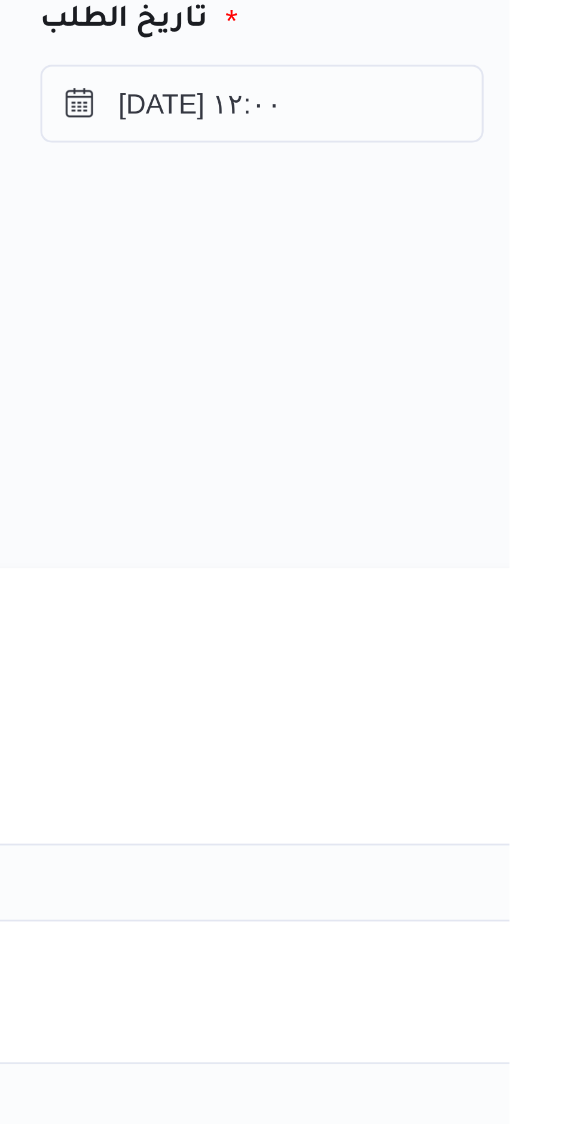
click at [537, 246] on div "المصدر" at bounding box center [424, 247] width 468 height 29
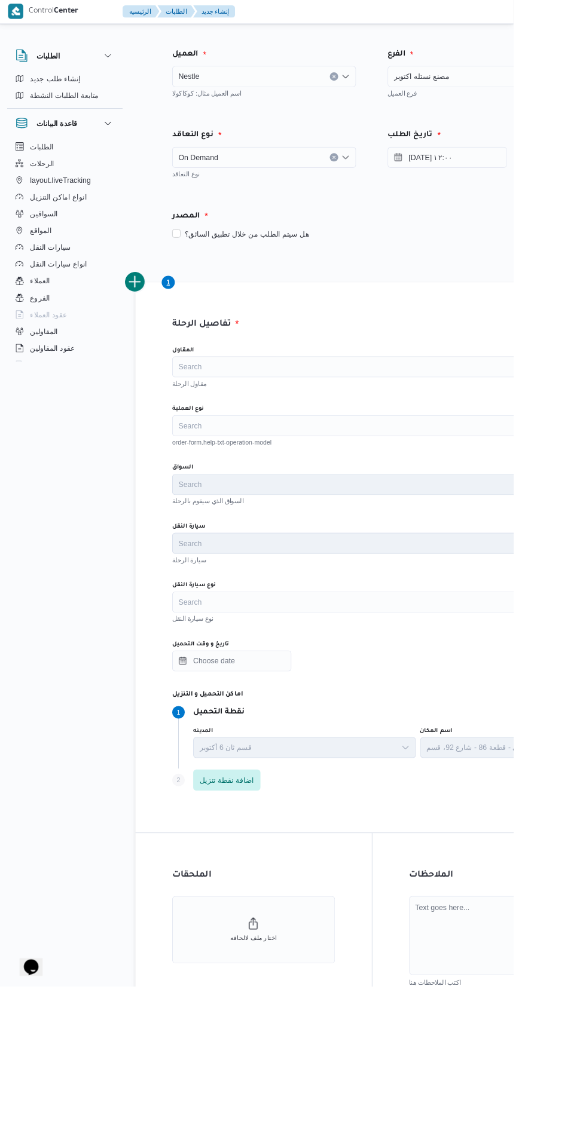
click at [394, 414] on div "Search" at bounding box center [424, 419] width 454 height 24
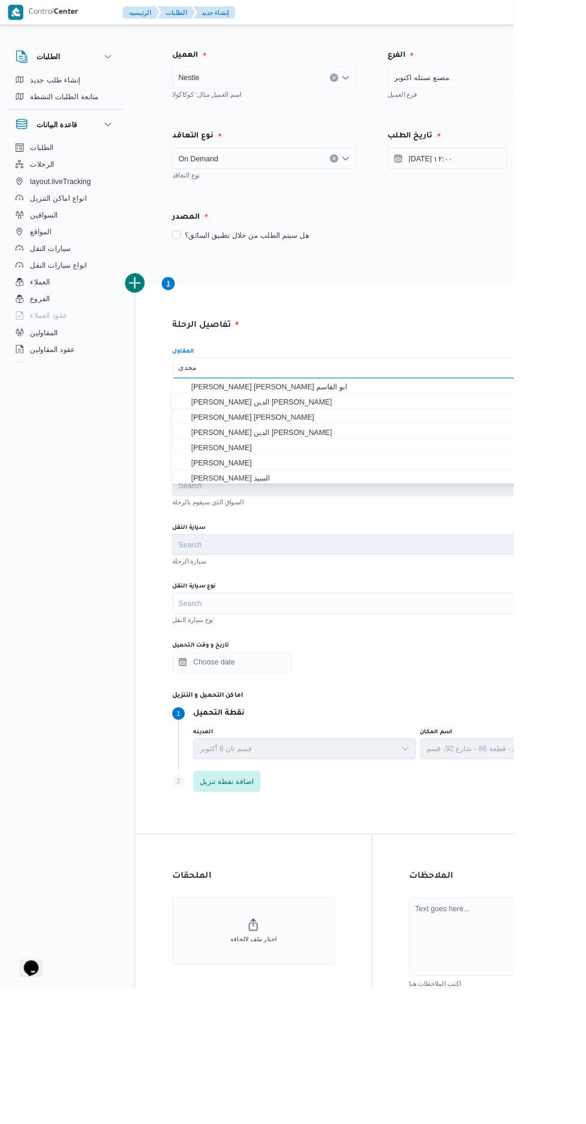
scroll to position [0, 0]
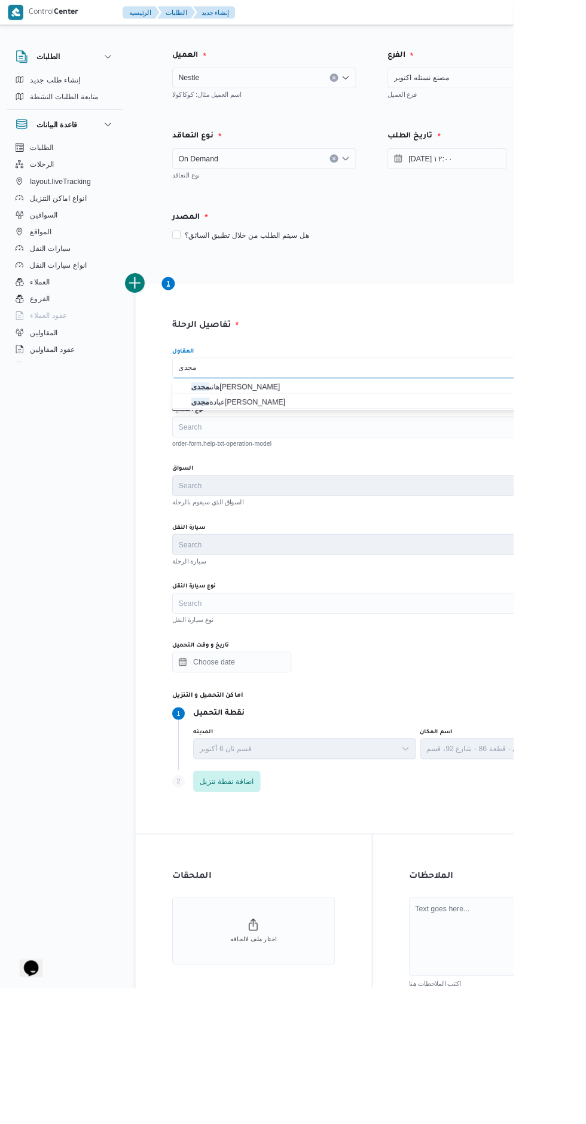
type input "مجدى"
click at [351, 431] on span "[PERSON_NAME] [PERSON_NAME]" at bounding box center [412, 440] width 420 height 19
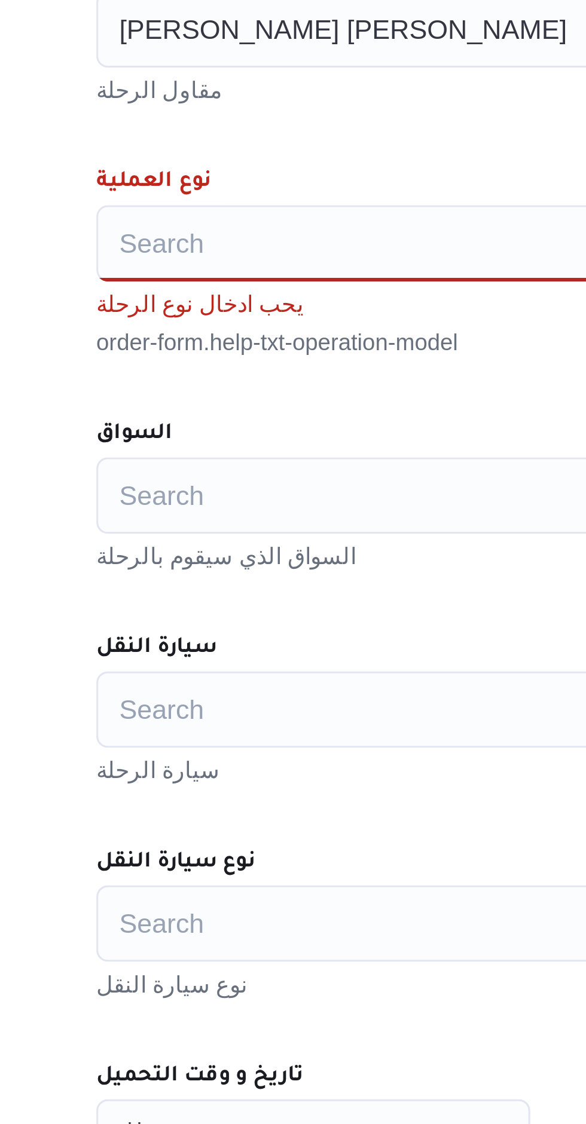
click at [281, 485] on div "Search" at bounding box center [424, 486] width 454 height 24
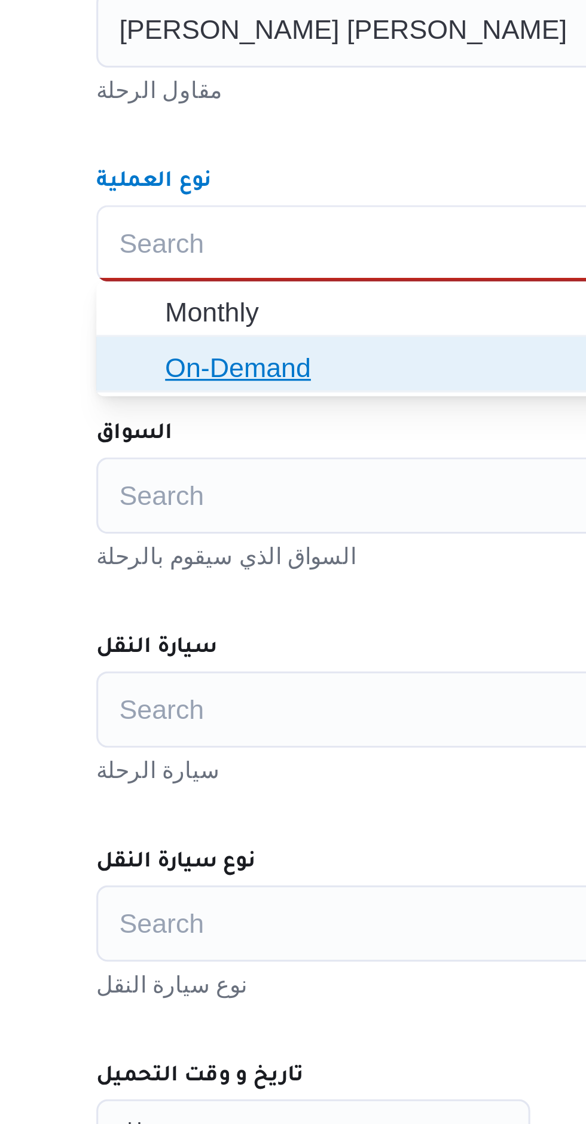
click at [275, 527] on span "On-Demand" at bounding box center [419, 524] width 401 height 14
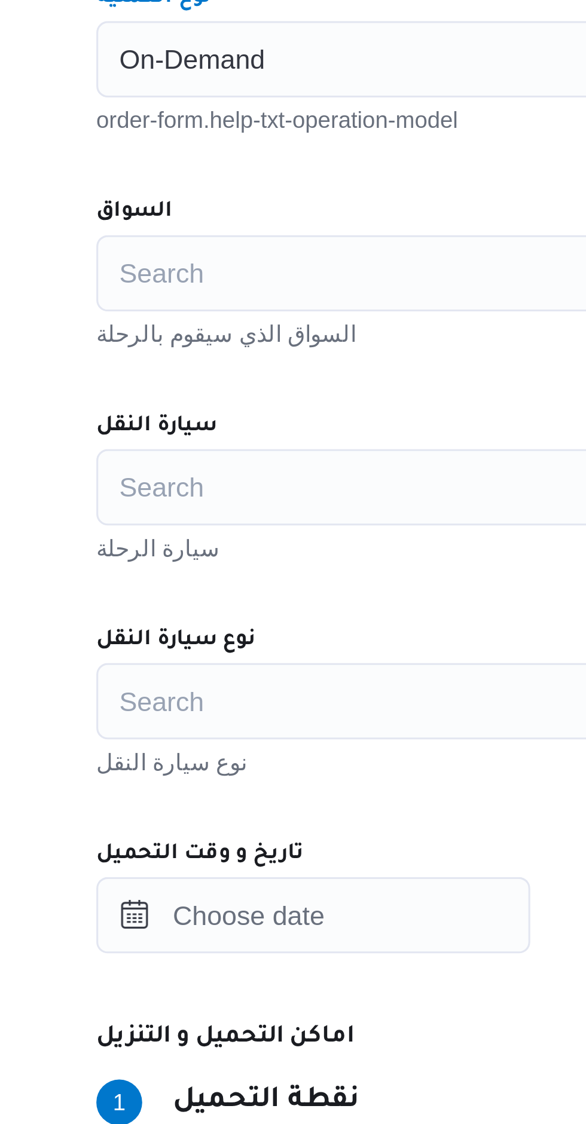
click at [280, 547] on div "Search" at bounding box center [424, 553] width 454 height 24
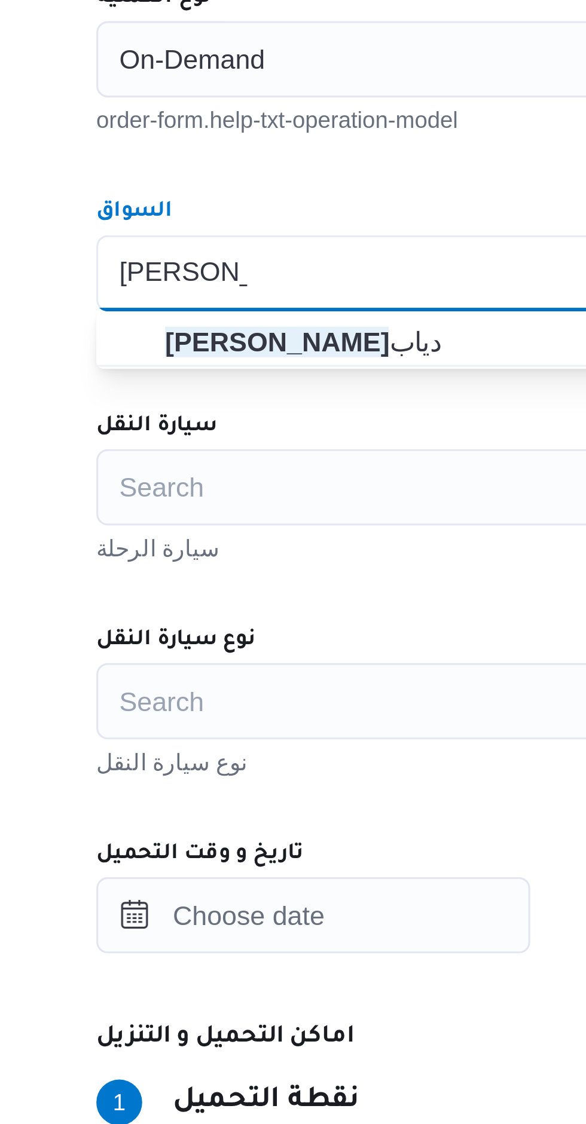
type input "[PERSON_NAME]"
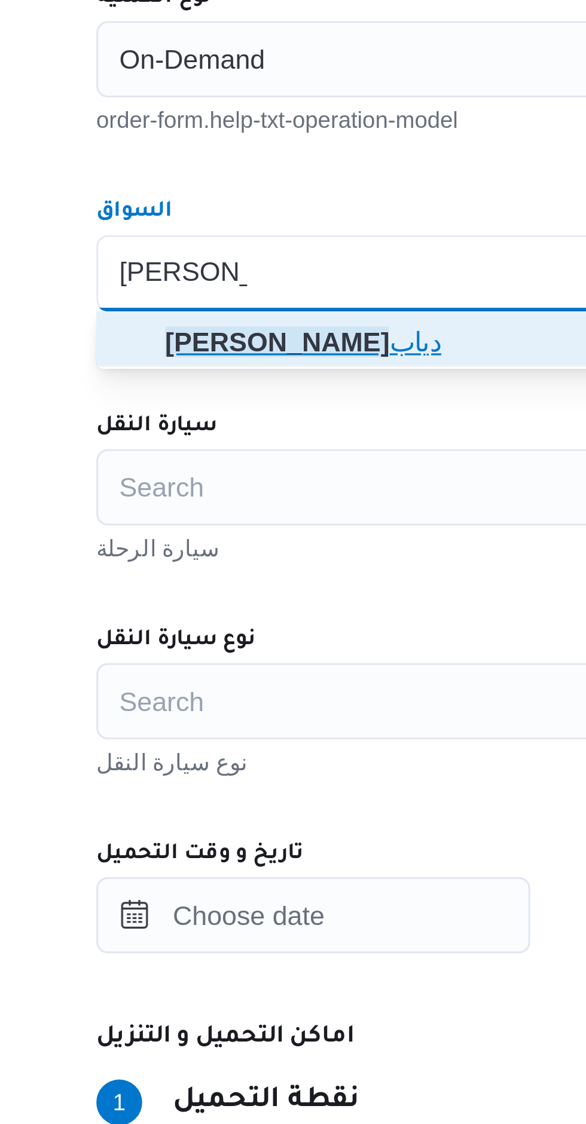
click at [298, 575] on span "[PERSON_NAME]" at bounding box center [419, 574] width 401 height 14
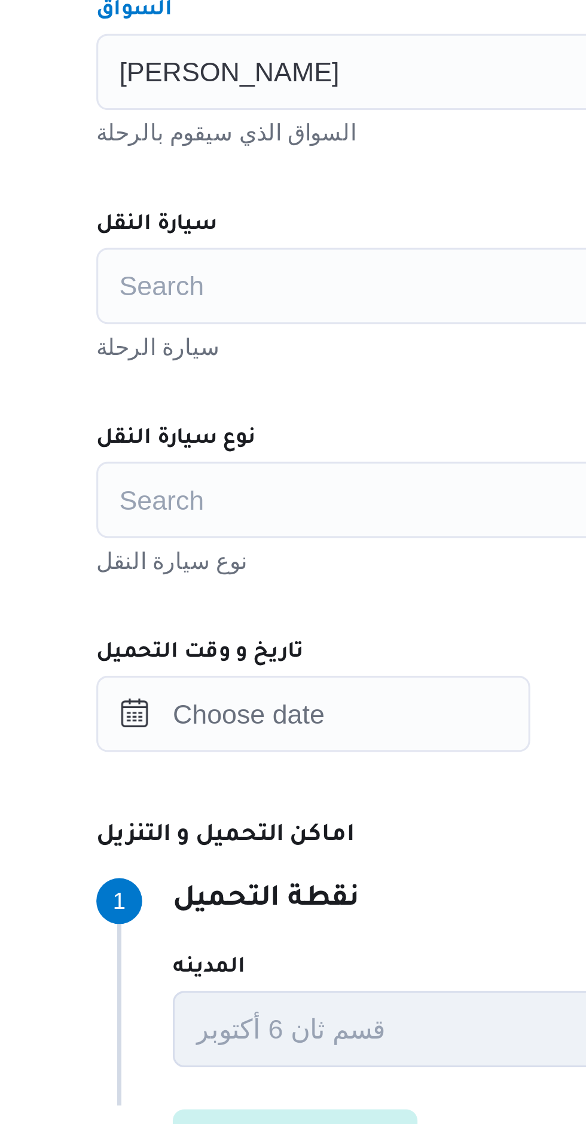
click at [298, 614] on div "Search" at bounding box center [424, 620] width 454 height 24
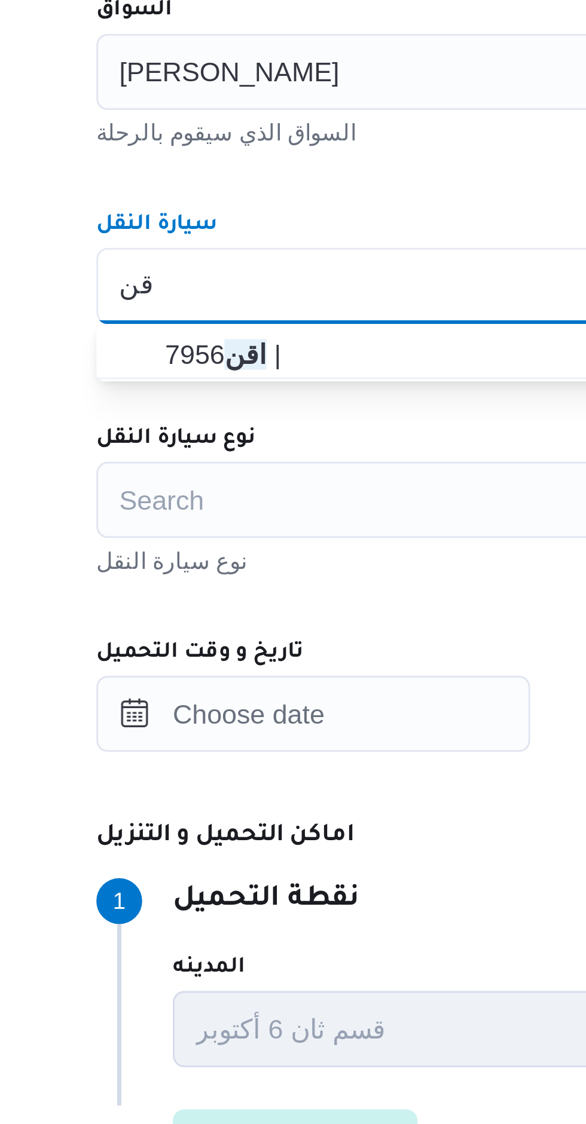
type input "اقن"
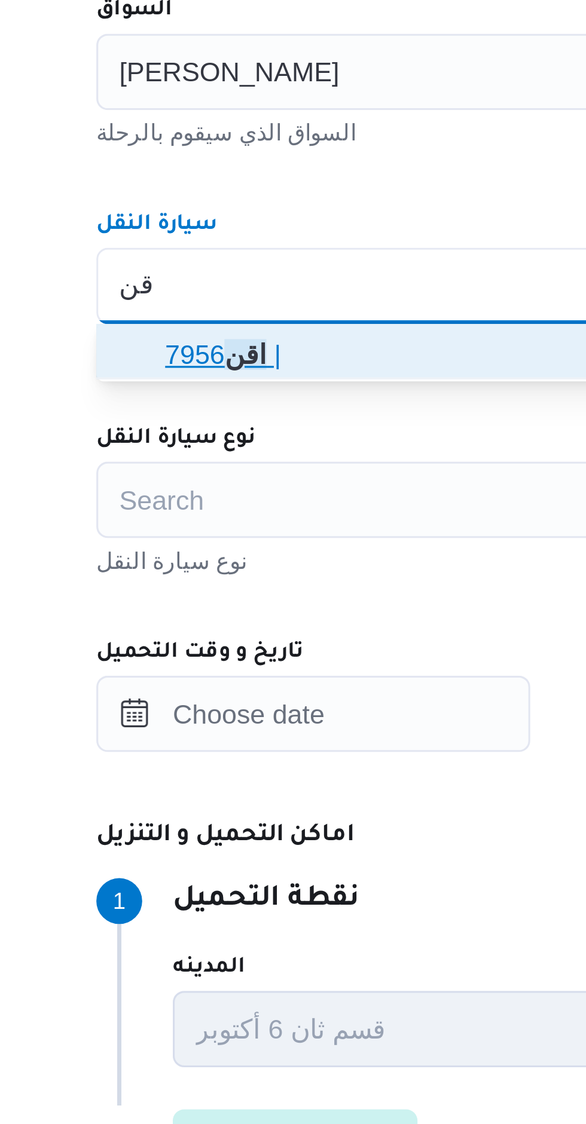
click at [285, 638] on span "اقن 7956 |" at bounding box center [419, 641] width 401 height 14
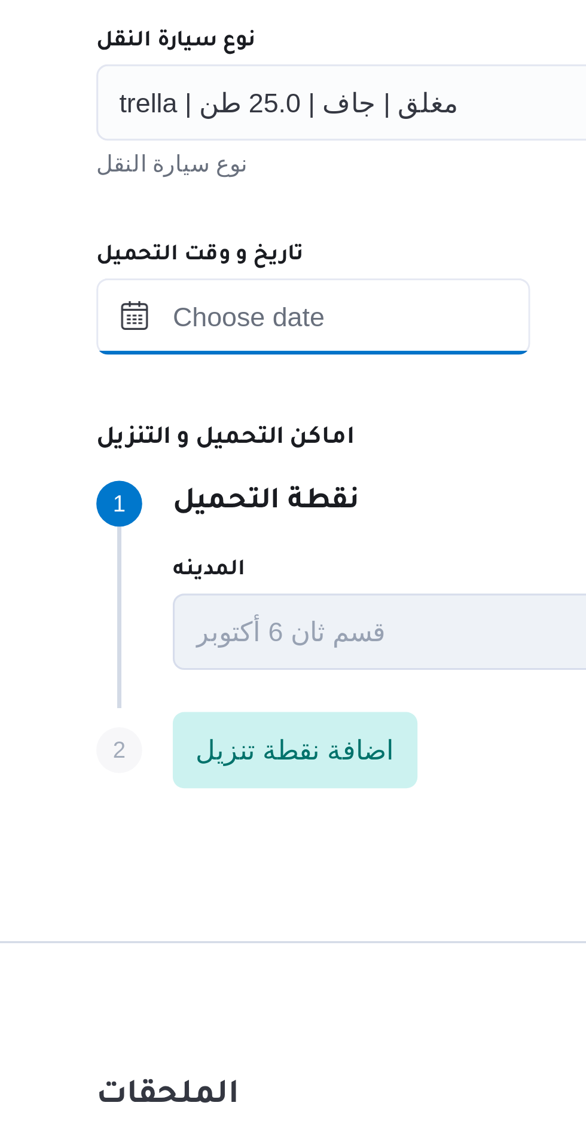
click at [298, 750] on input "تاريخ و وقت التحميل" at bounding box center [265, 753] width 136 height 24
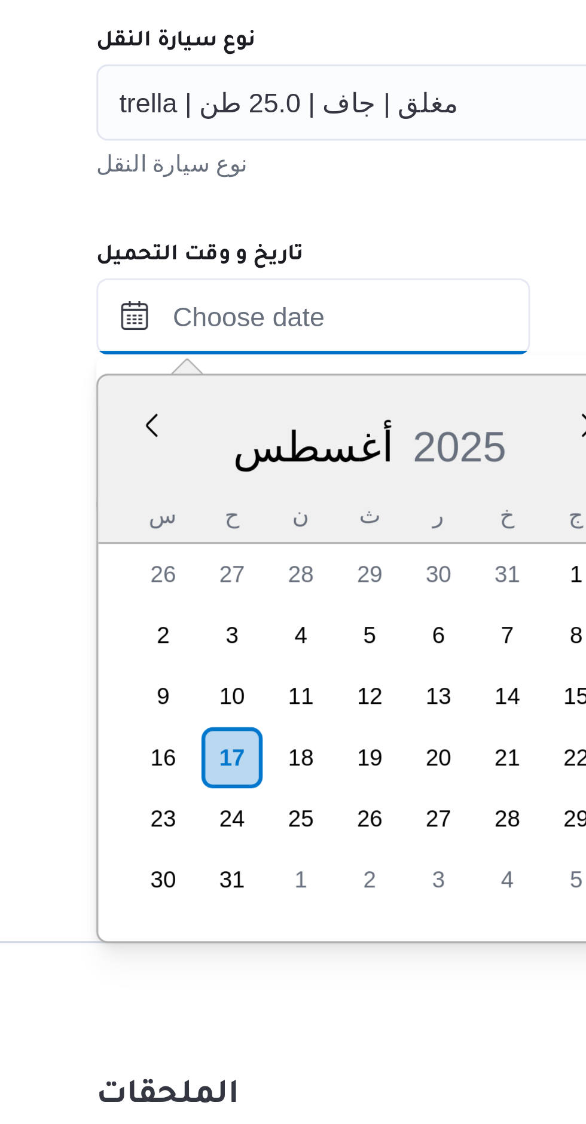
scroll to position [678, 0]
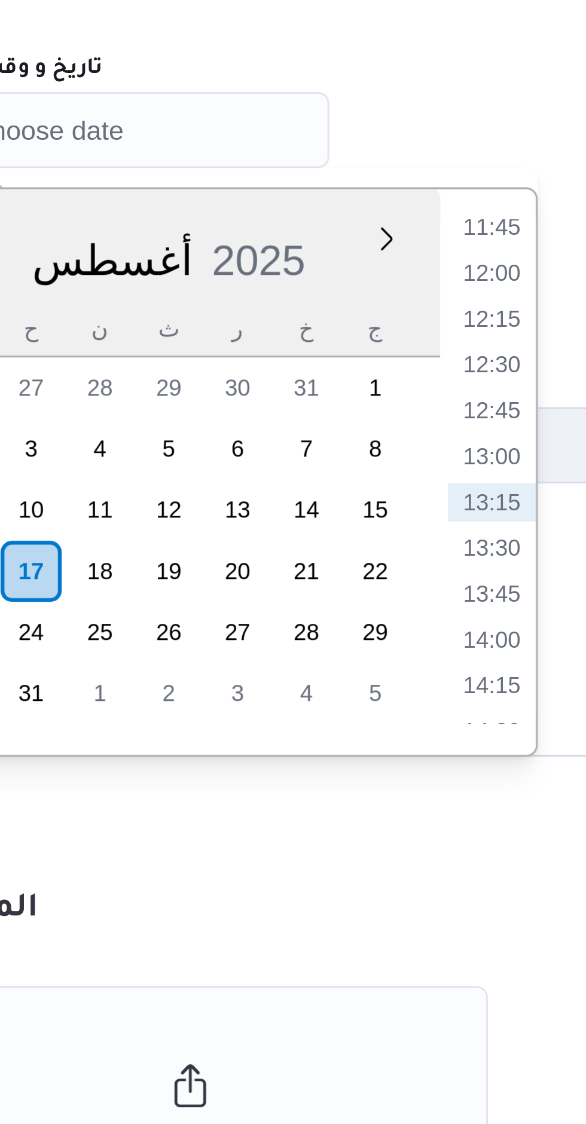
click at [388, 799] on li "12:00" at bounding box center [383, 798] width 27 height 12
type input "[DATE] ١٢:٠٠"
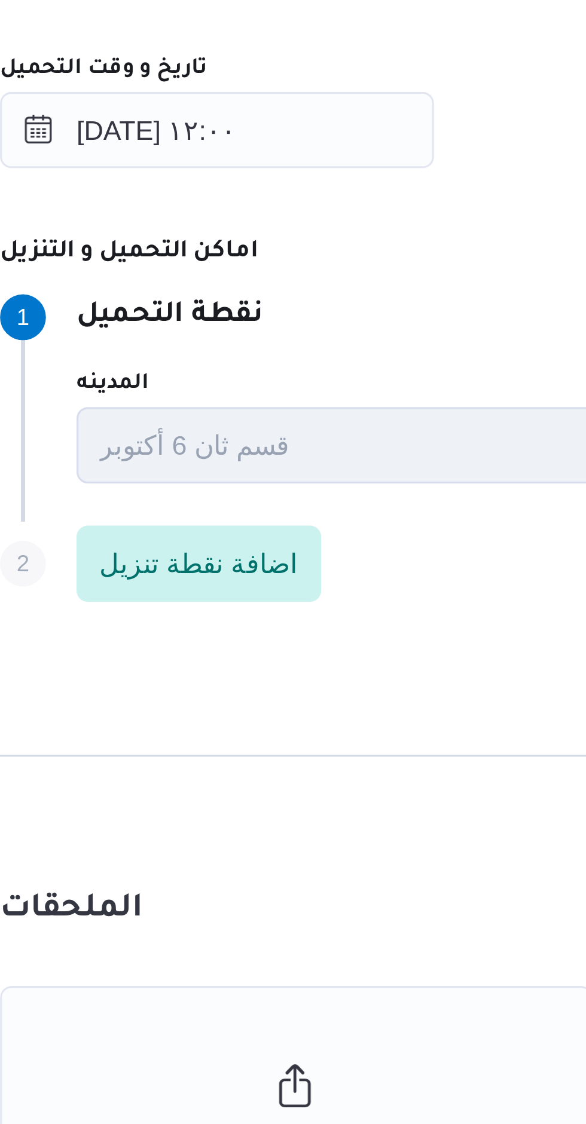
click at [345, 799] on div "Step 1 1 نقطة التحميل المدينه قسم ثان [DATE] اسم المكان المنطقى الصناعية الاولى…" at bounding box center [466, 837] width 538 height 77
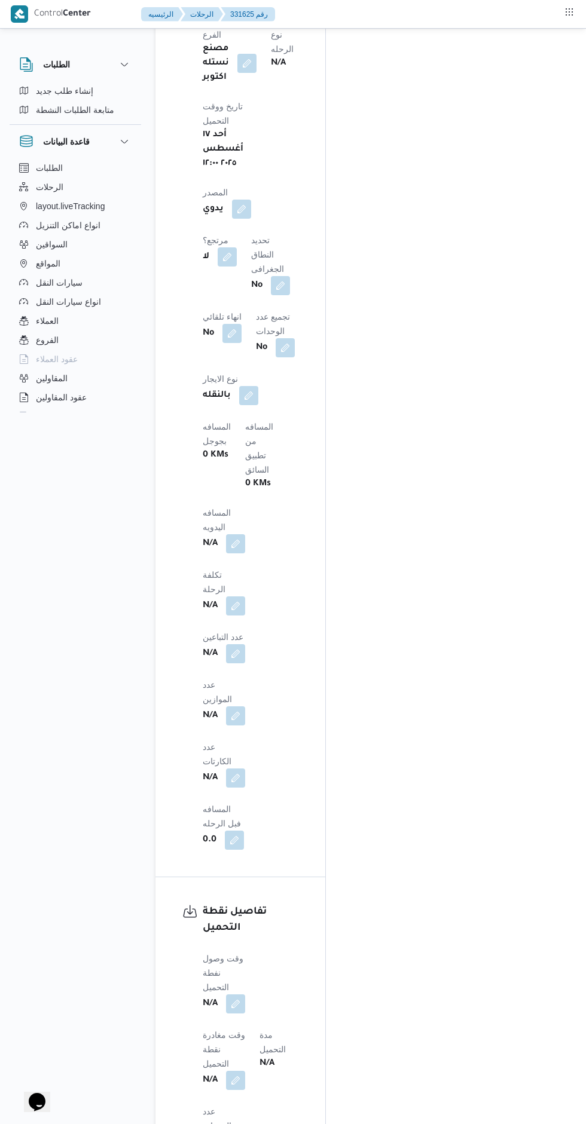
scroll to position [682, 0]
click at [238, 991] on button "button" at bounding box center [235, 1000] width 19 height 19
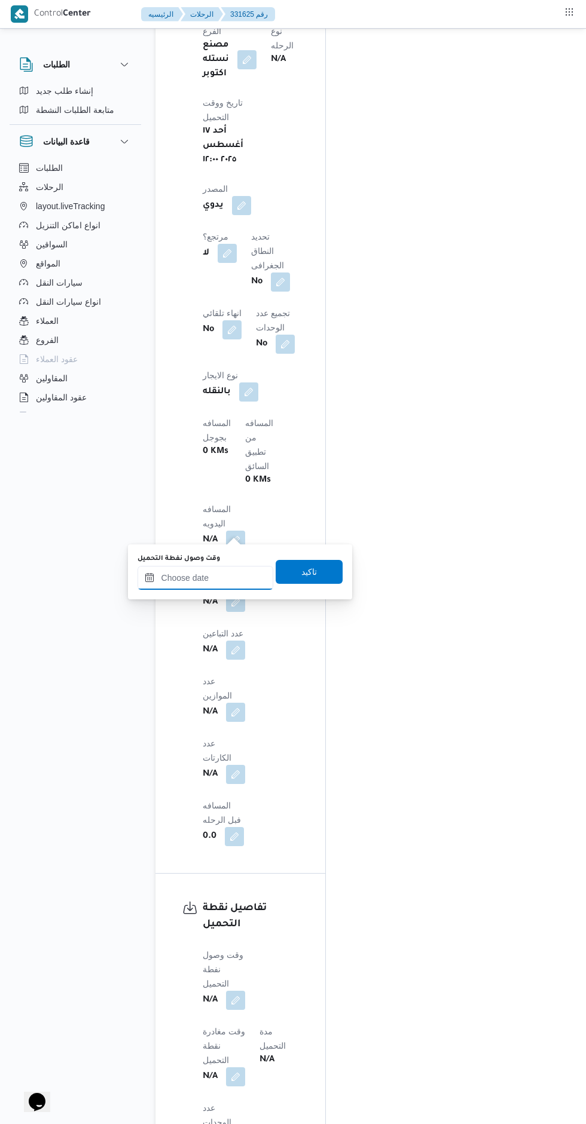
click at [219, 577] on input "وقت وصول نفطة التحميل" at bounding box center [205, 578] width 136 height 24
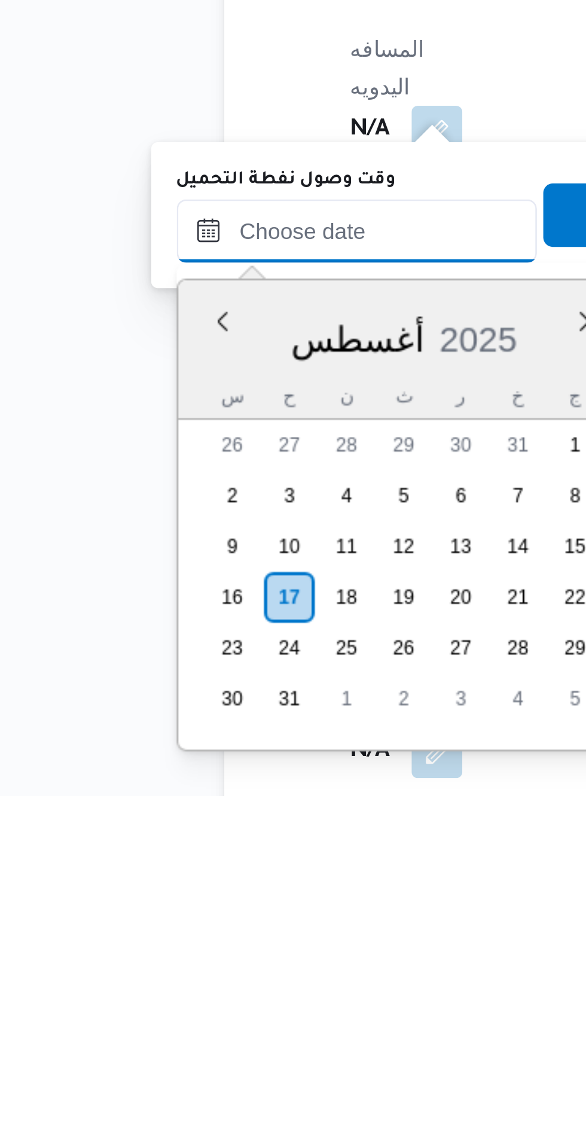
scroll to position [349, 0]
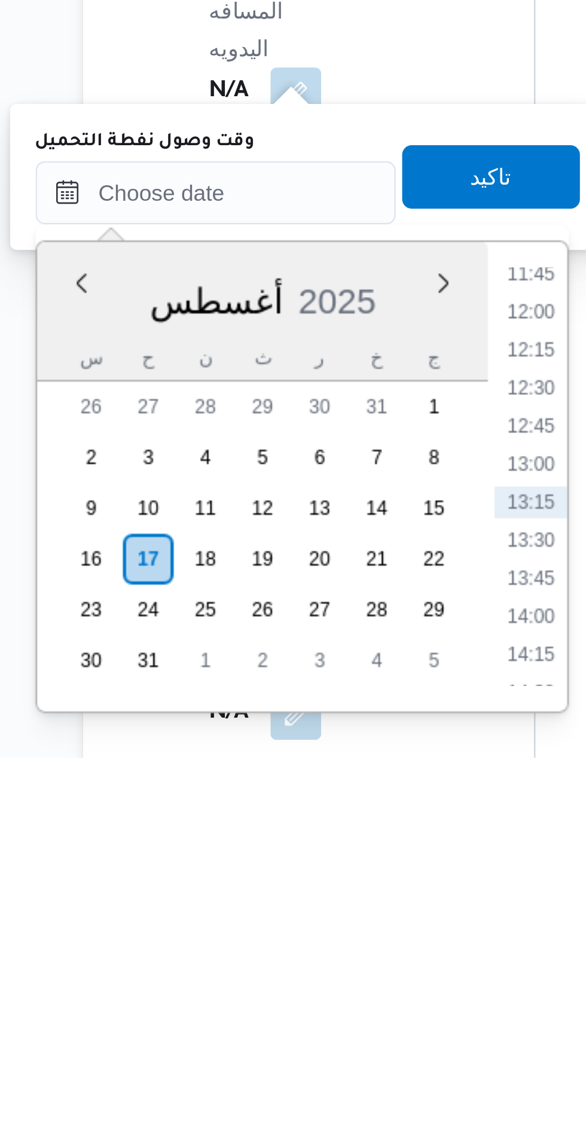
click at [327, 954] on li "12:00" at bounding box center [323, 956] width 27 height 12
type input "[DATE] ١٢:٠٠"
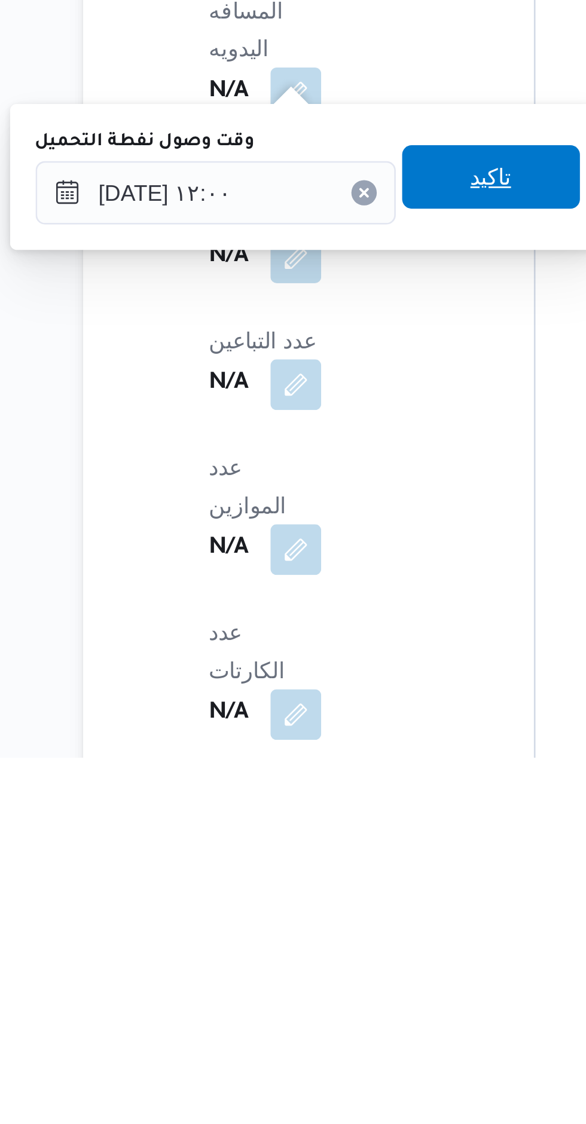
click at [321, 909] on span "تاكيد" at bounding box center [308, 905] width 67 height 24
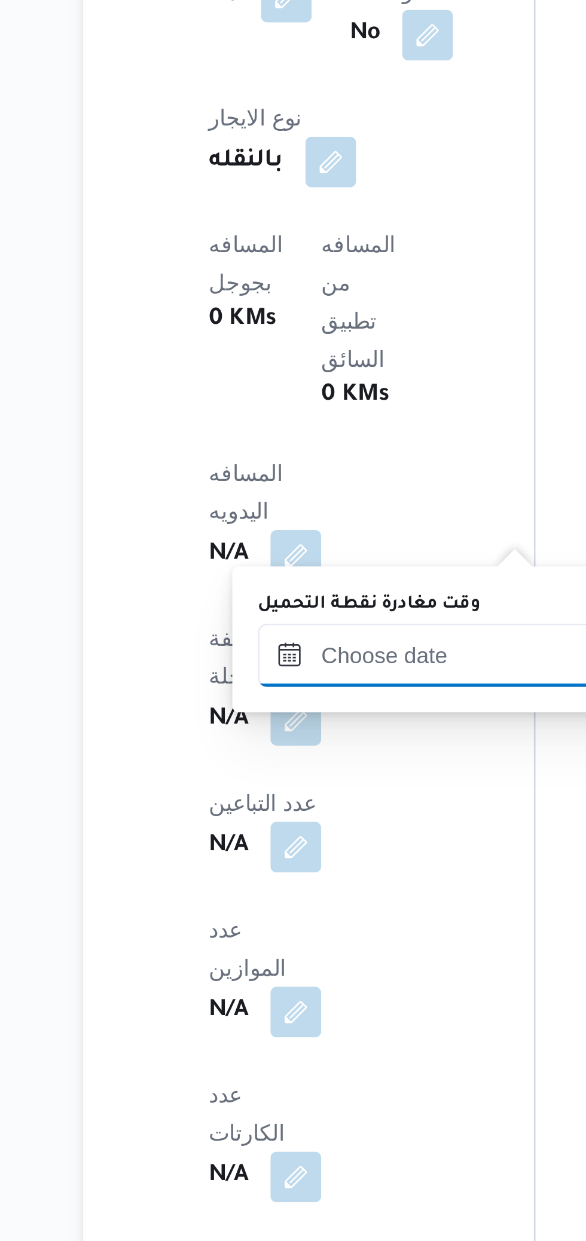
click at [287, 914] on input "وقت مغادرة نقطة التحميل" at bounding box center [289, 911] width 136 height 24
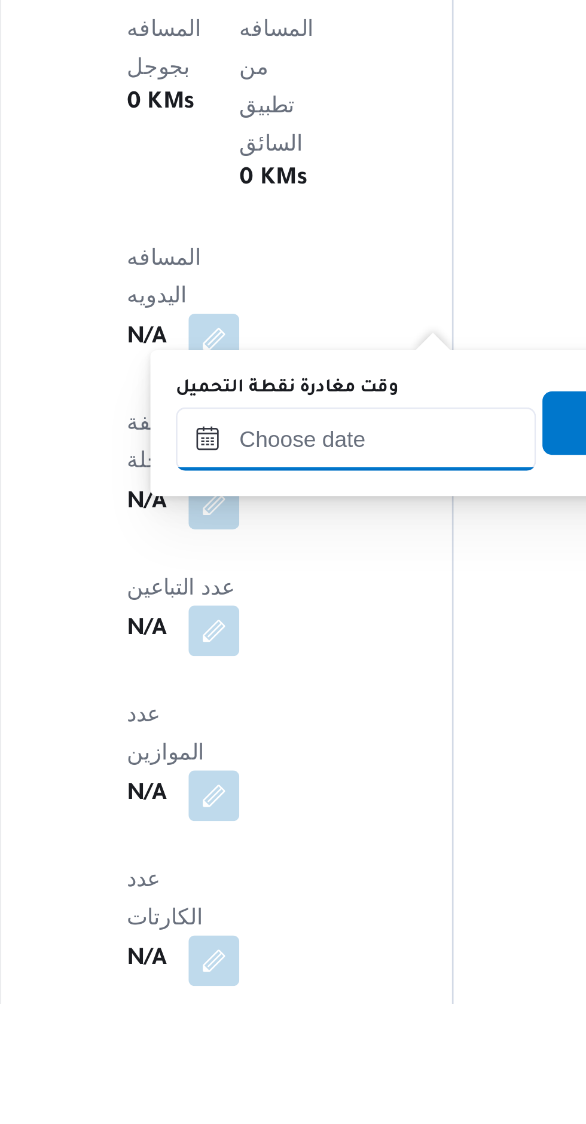
click at [290, 908] on input "وقت مغادرة نقطة التحميل" at bounding box center [289, 911] width 136 height 24
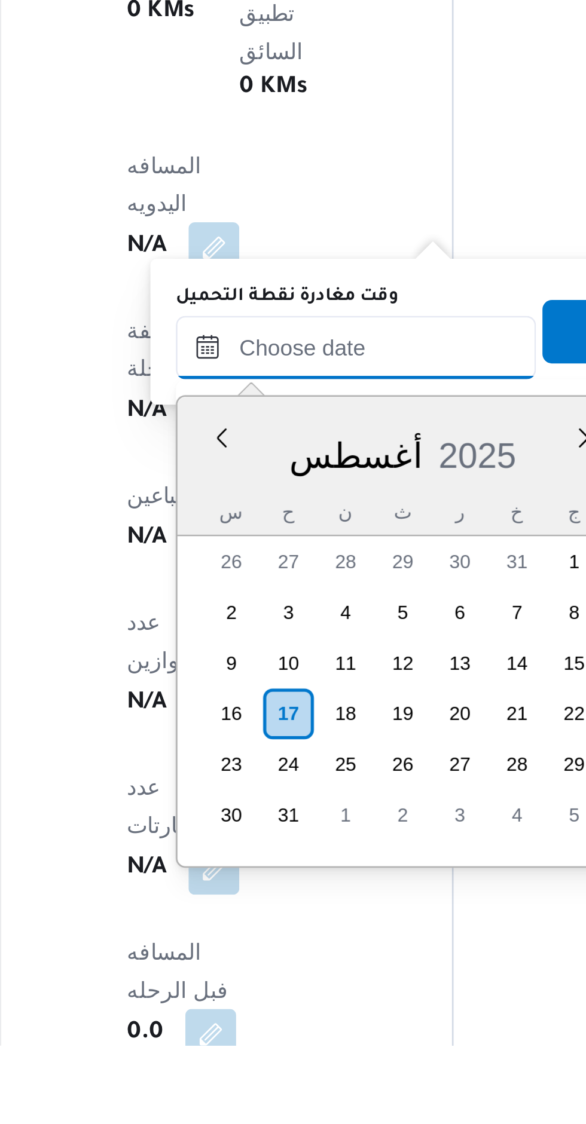
scroll to position [678, 0]
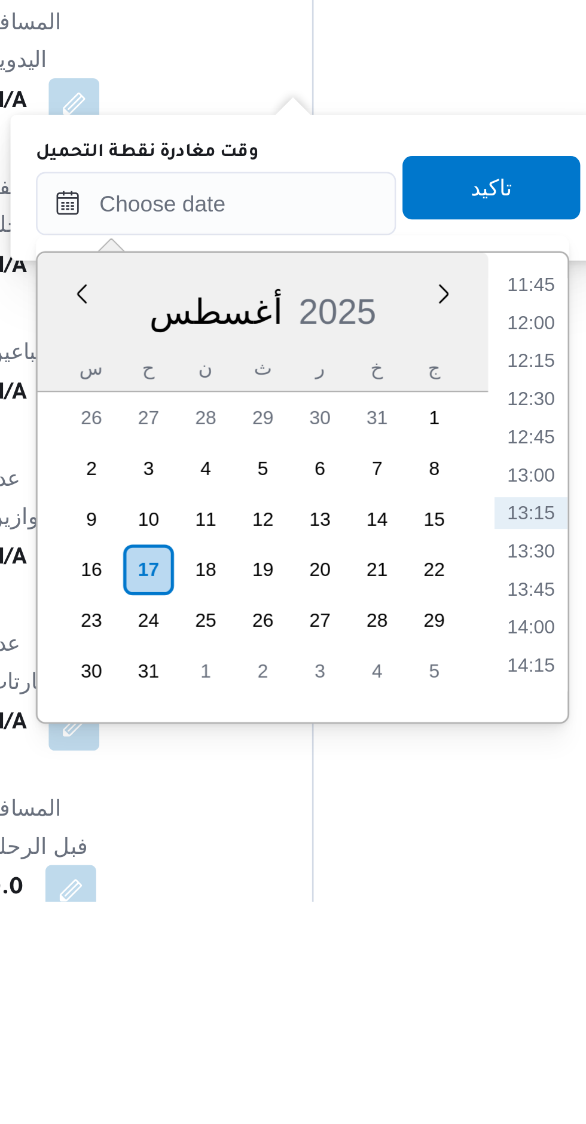
click at [406, 936] on li "12:30" at bounding box center [407, 934] width 27 height 12
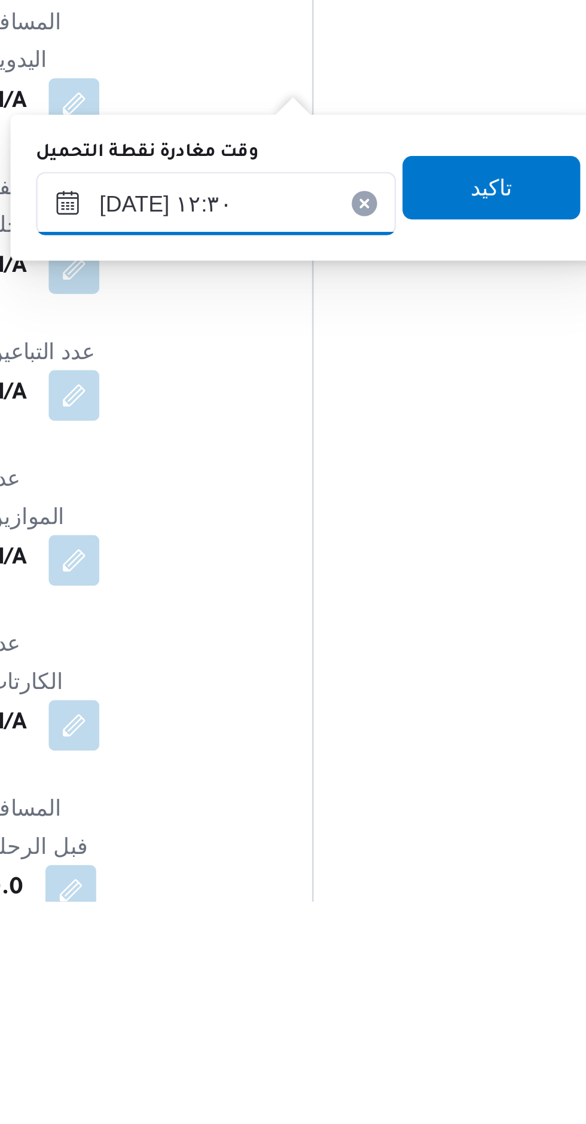
click at [320, 861] on input "[DATE] ١٢:٣٠" at bounding box center [289, 861] width 136 height 24
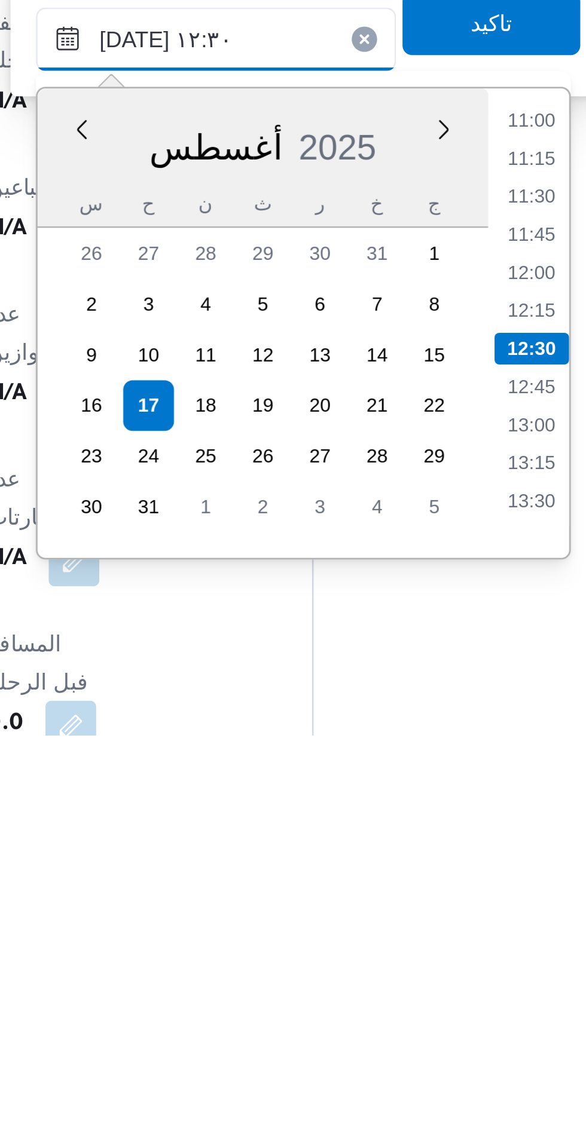
scroll to position [399, 0]
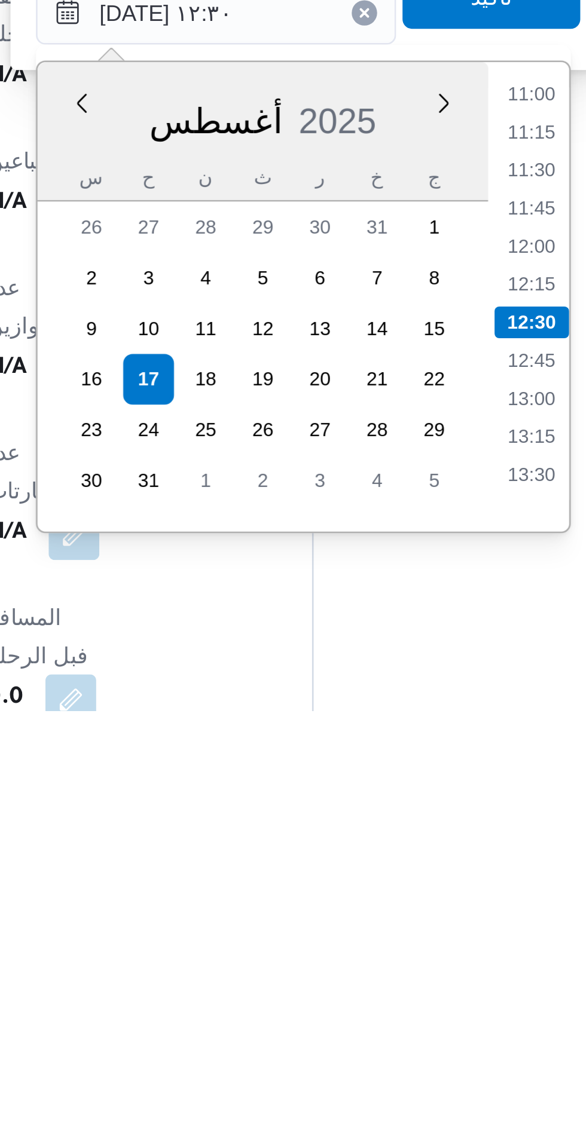
click at [410, 1006] on li "13:00" at bounding box center [407, 1006] width 27 height 12
type input "[DATE] ١٣:٠٠"
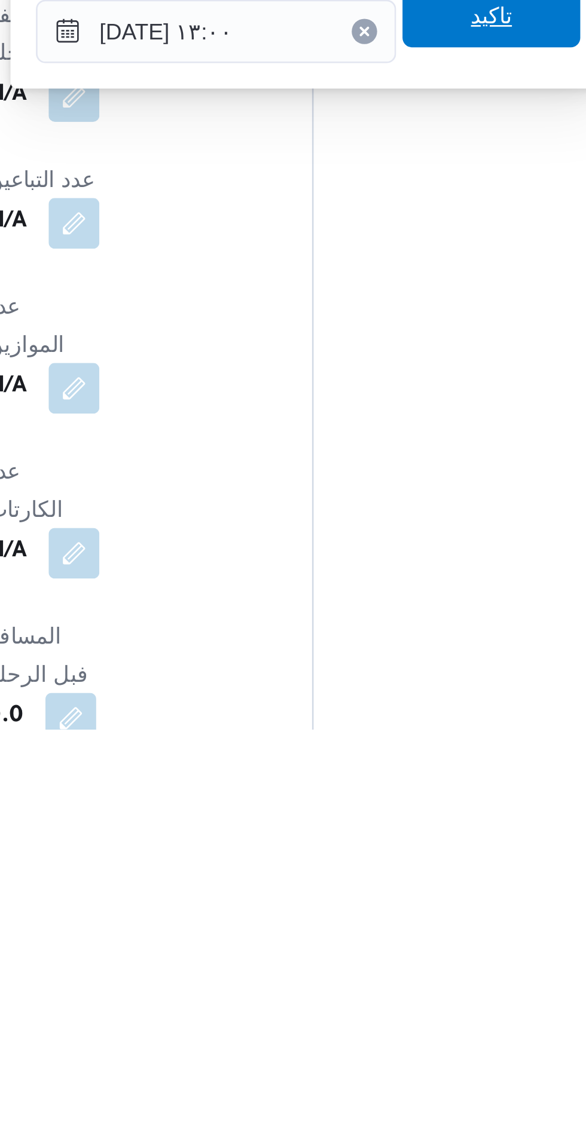
click at [410, 860] on span "تاكيد" at bounding box center [392, 855] width 67 height 24
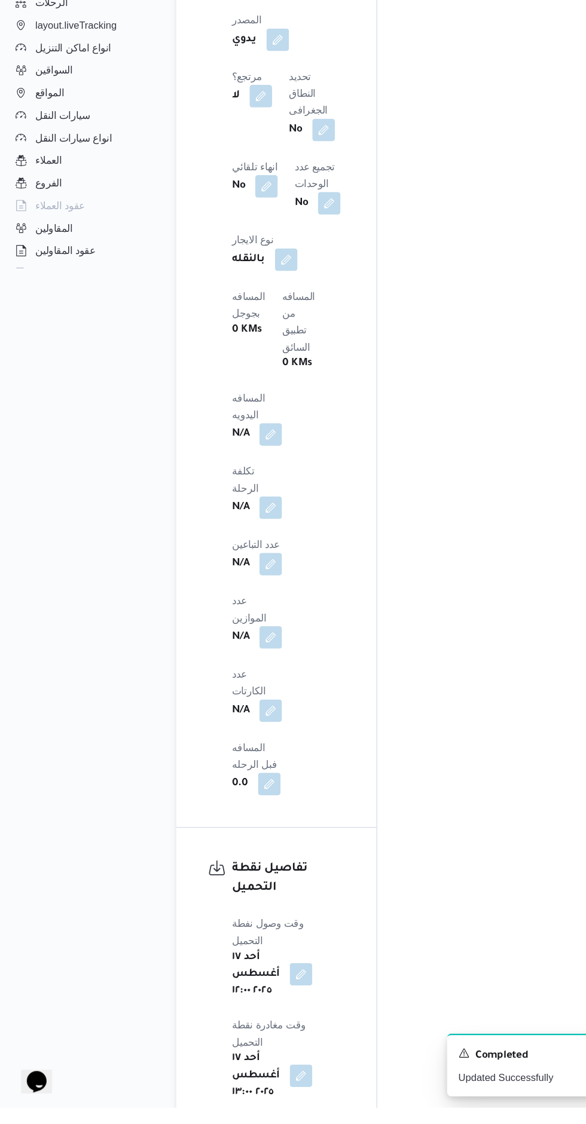
scroll to position [669, 0]
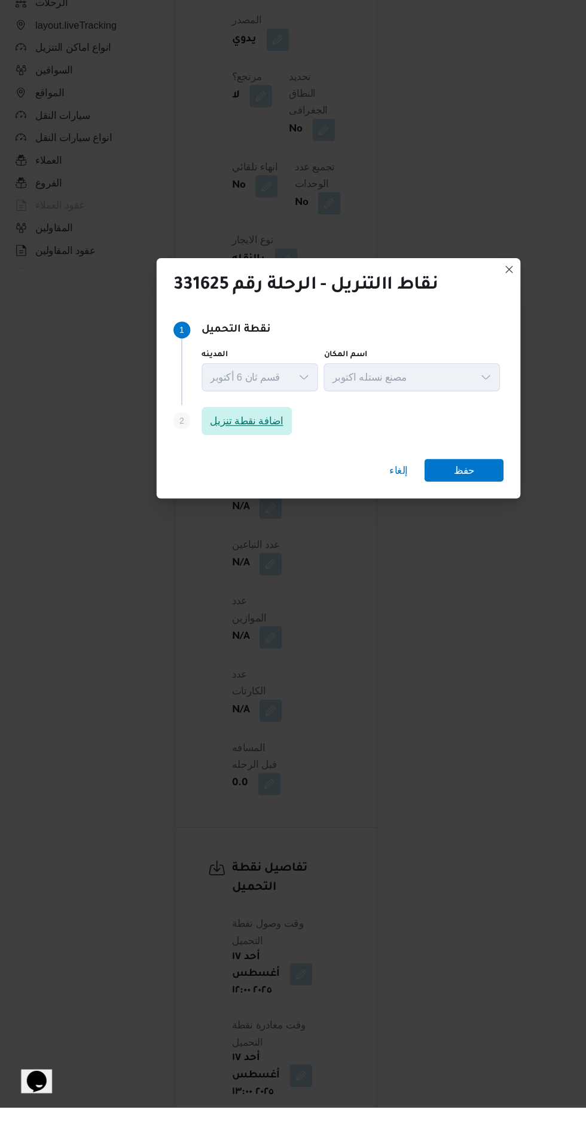
click at [232, 554] on span "اضافة نقطة تنزيل" at bounding box center [215, 542] width 76 height 24
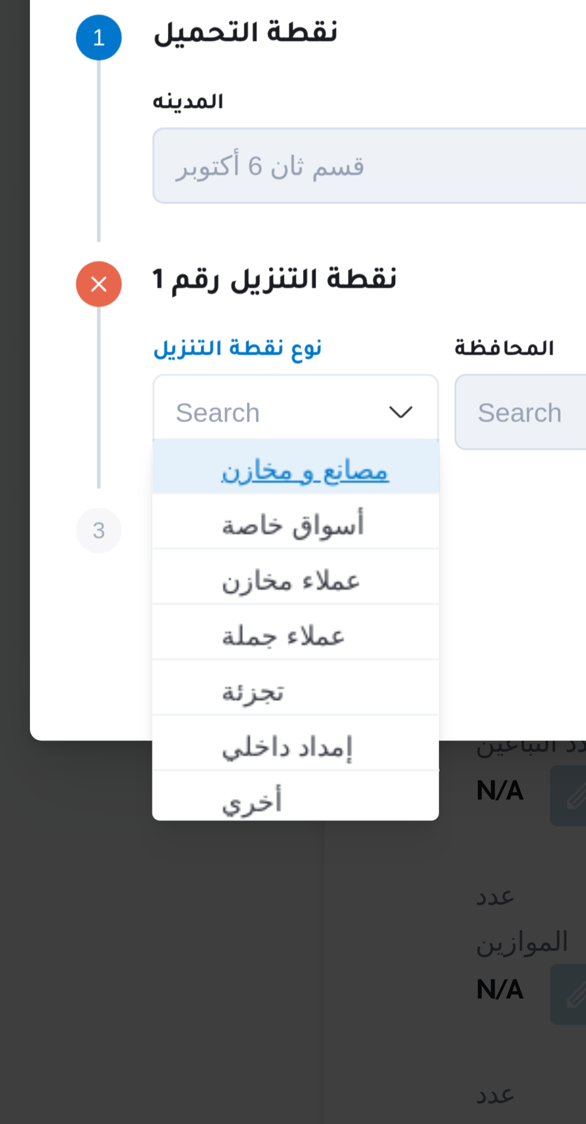
click at [155, 557] on span "مصانع و مخازن" at bounding box center [153, 561] width 61 height 14
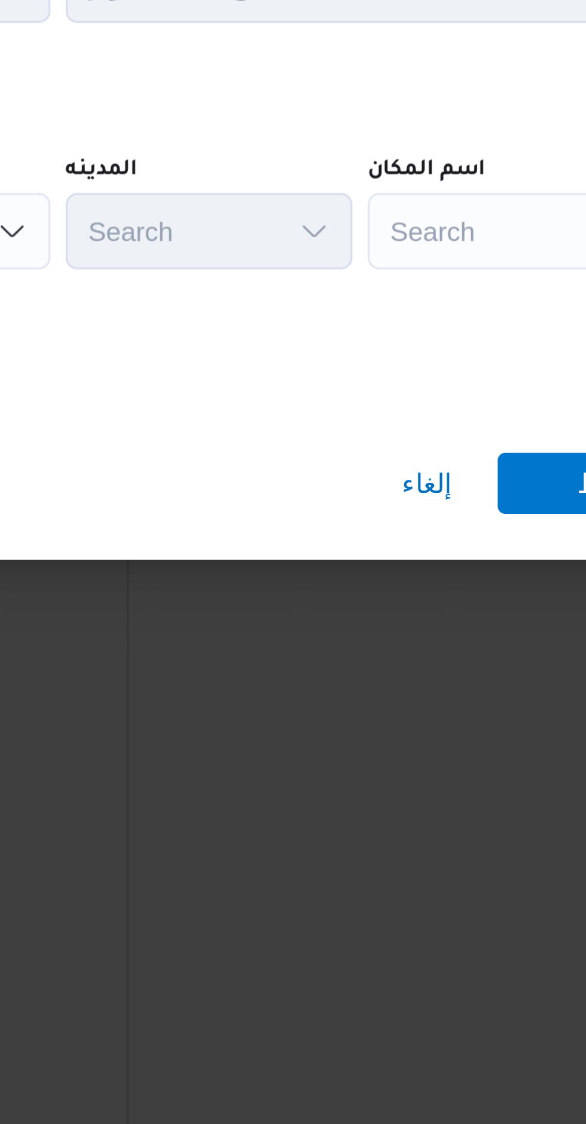
click at [439, 536] on div "Search" at bounding box center [474, 543] width 149 height 24
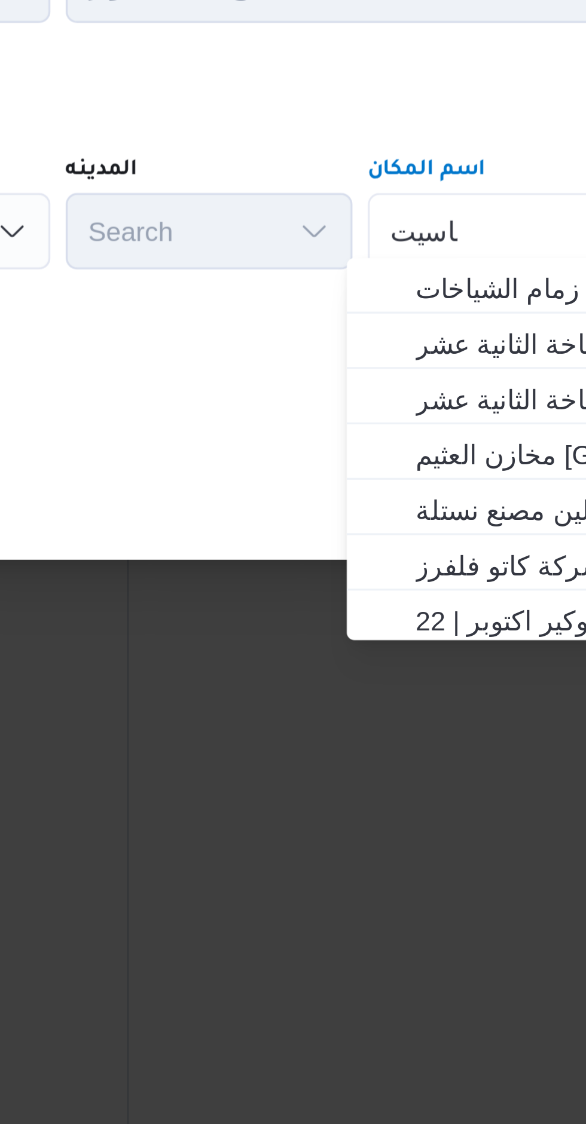
scroll to position [0, 0]
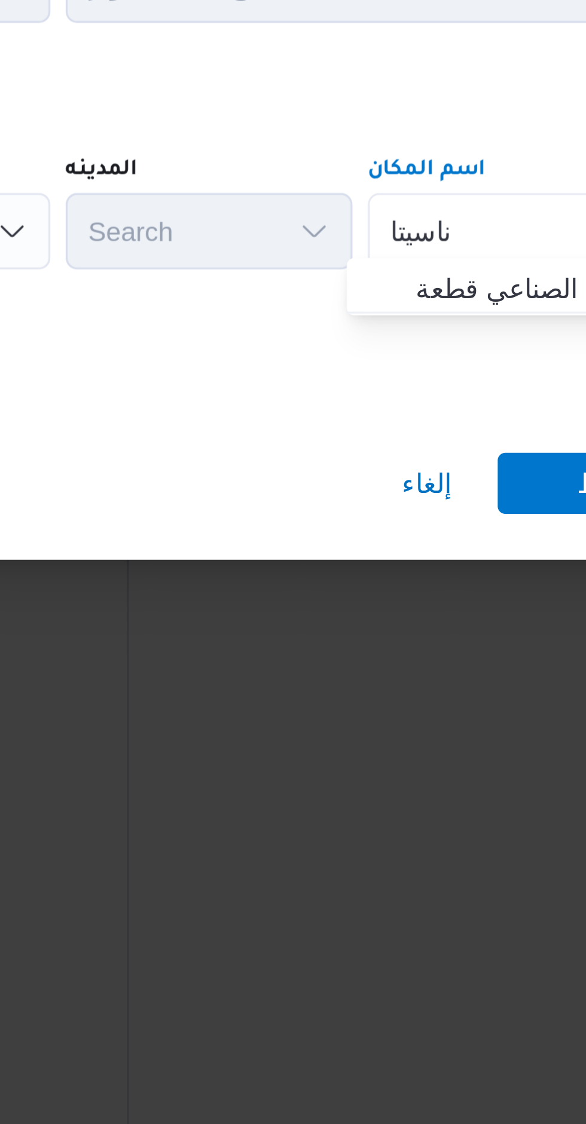
type input "ناسيتا"
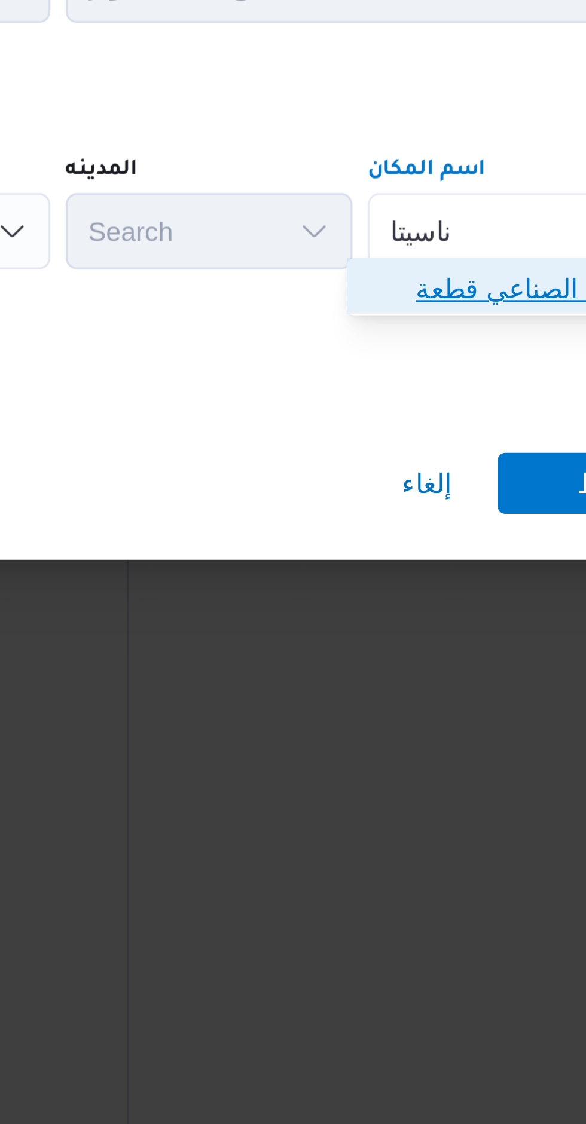
click at [439, 557] on span "شركة ناسيتا - اكتوبر | ‫مجمع سي.بي.سي. الصناعي قطعة‬ | null" at bounding box center [475, 561] width 121 height 14
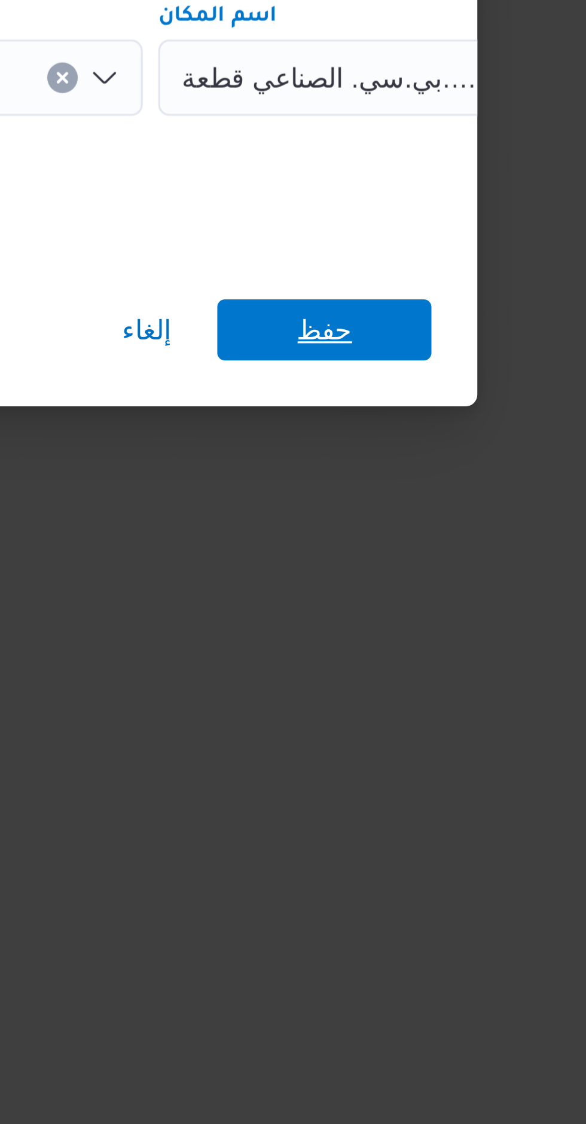
click at [492, 622] on span "حفظ" at bounding box center [474, 621] width 67 height 19
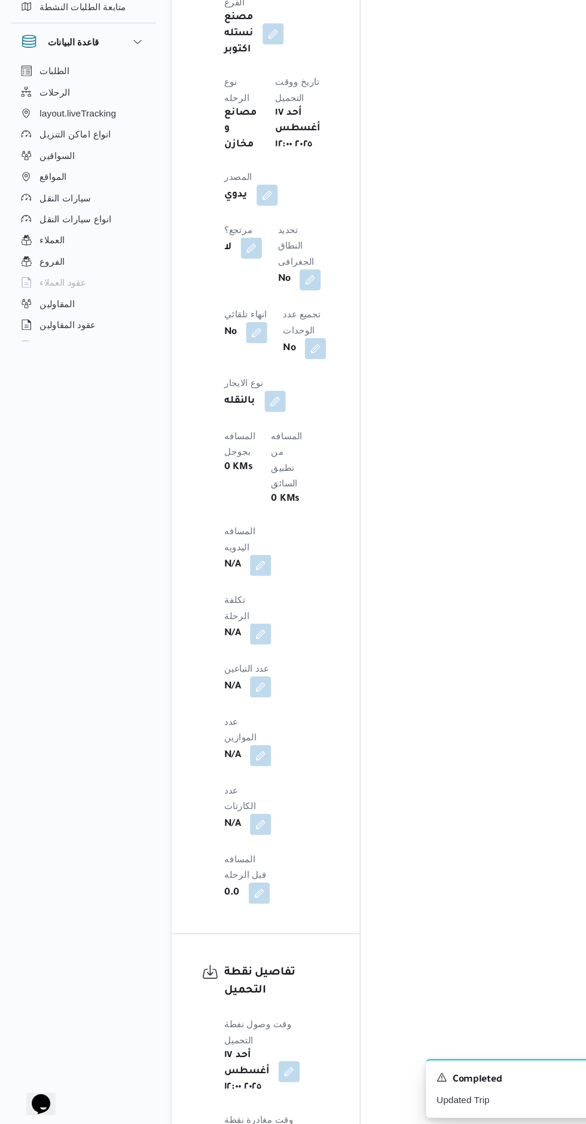
scroll to position [943, 0]
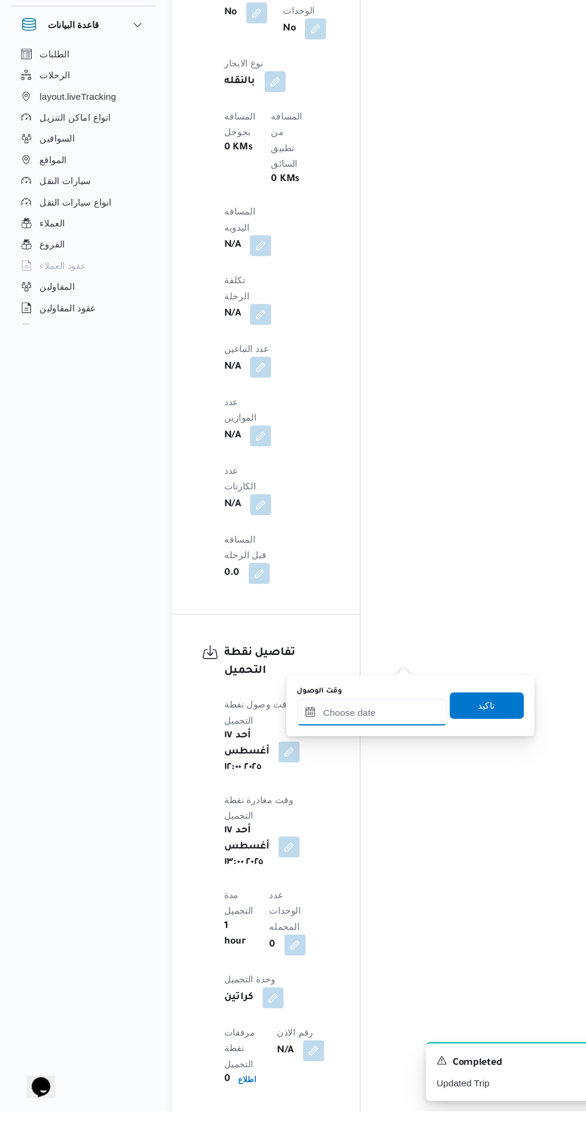
click at [342, 759] on input "وقت الوصول" at bounding box center [336, 763] width 136 height 24
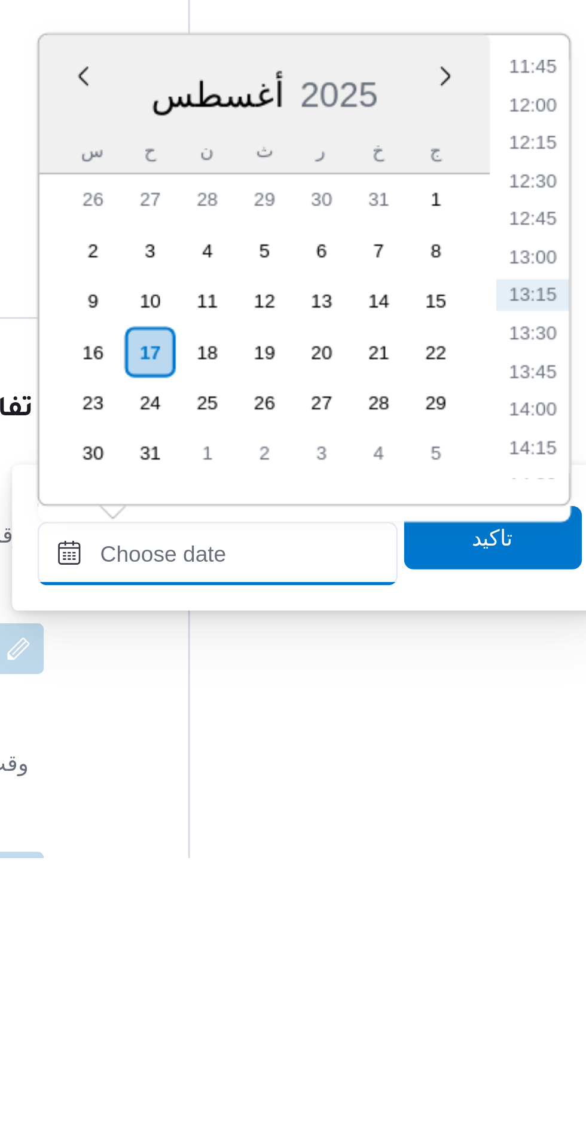
scroll to position [697, 0]
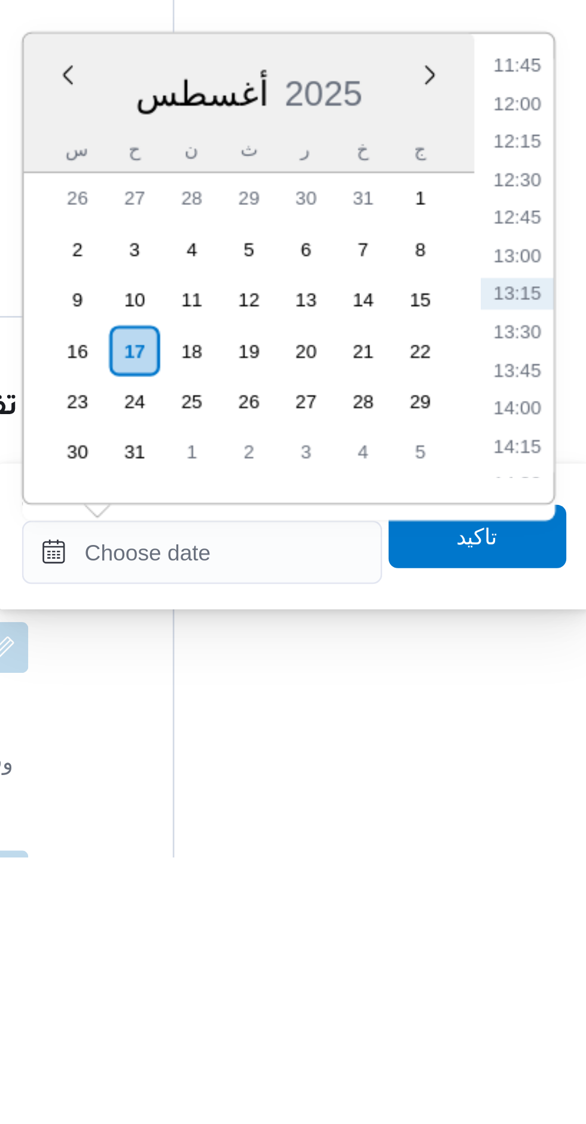
click at [456, 927] on li "13:30" at bounding box center [454, 926] width 27 height 12
type input "[DATE] ١٣:٣٠"
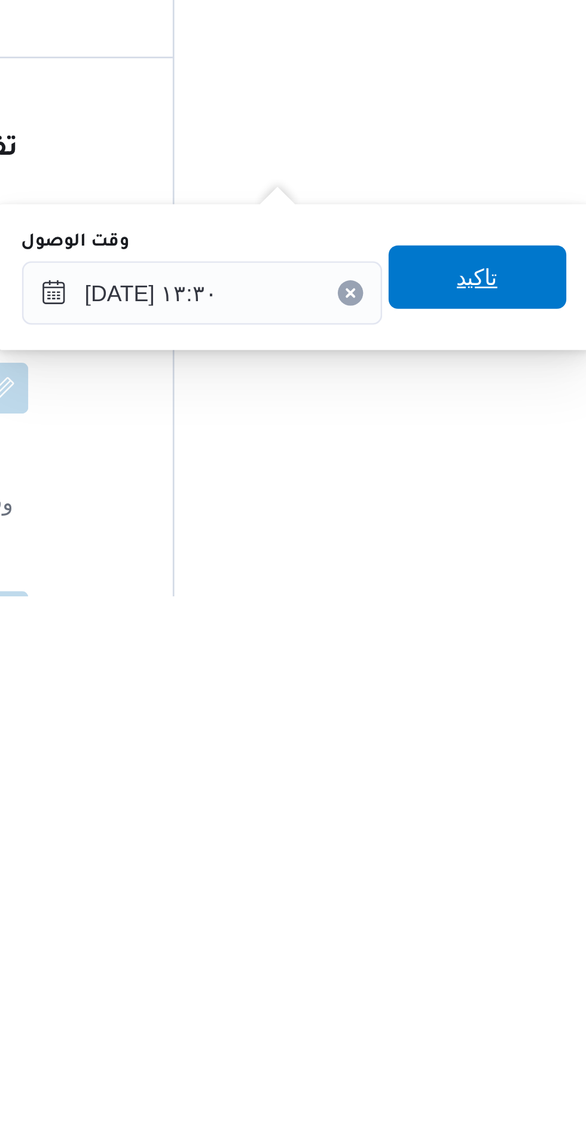
click at [448, 998] on span "تاكيد" at bounding box center [439, 1004] width 67 height 24
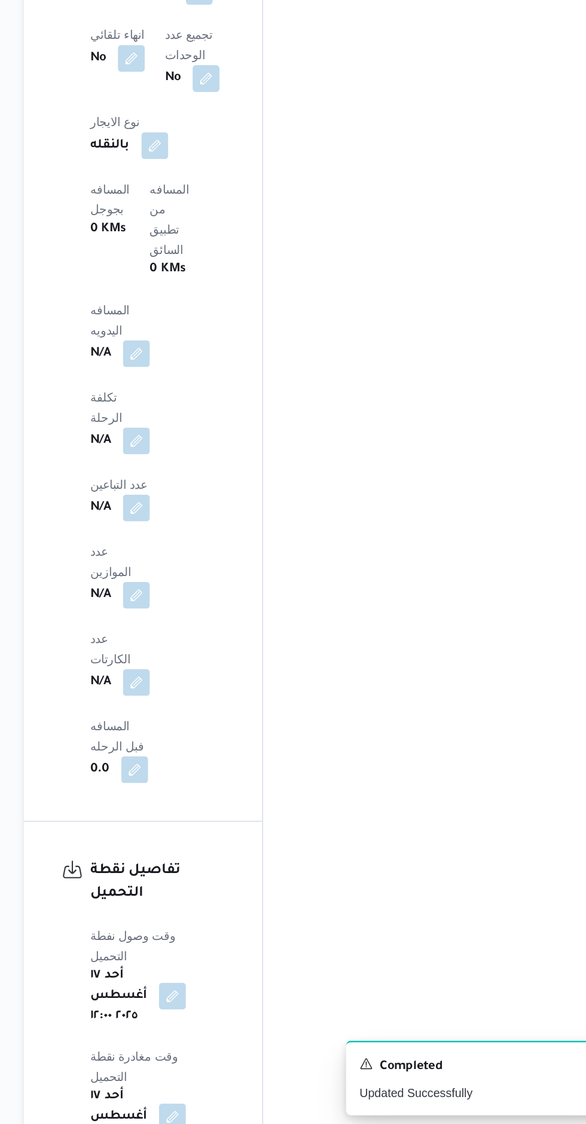
scroll to position [713, 0]
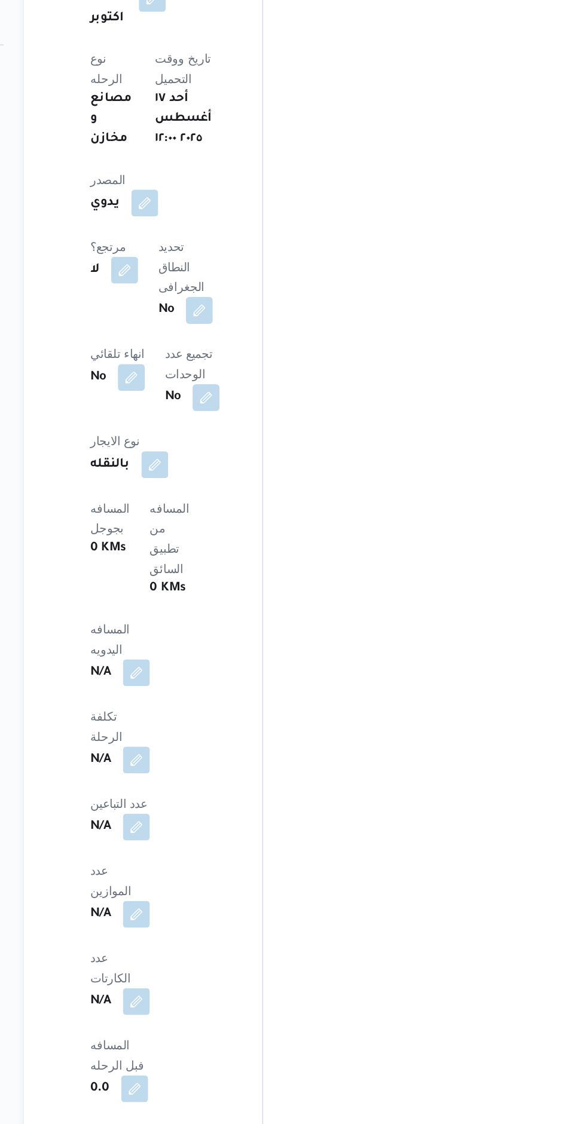
click at [245, 562] on button "button" at bounding box center [235, 571] width 19 height 19
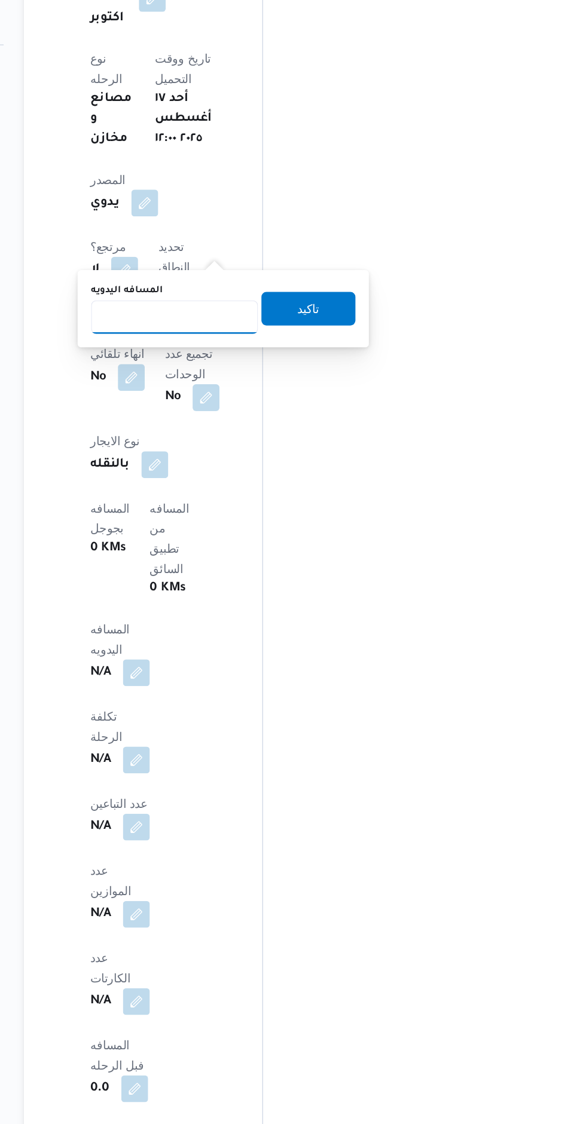
click at [284, 314] on input "المسافه اليدويه" at bounding box center [262, 319] width 119 height 24
type input "8"
click at [364, 314] on span "تاكيد" at bounding box center [357, 313] width 67 height 24
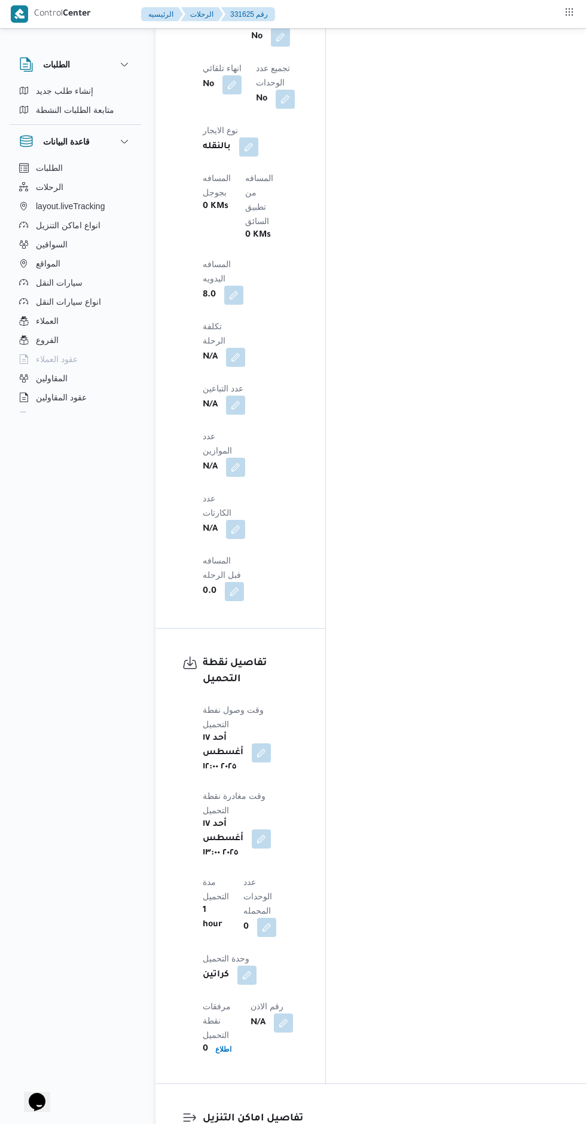
scroll to position [1058, 0]
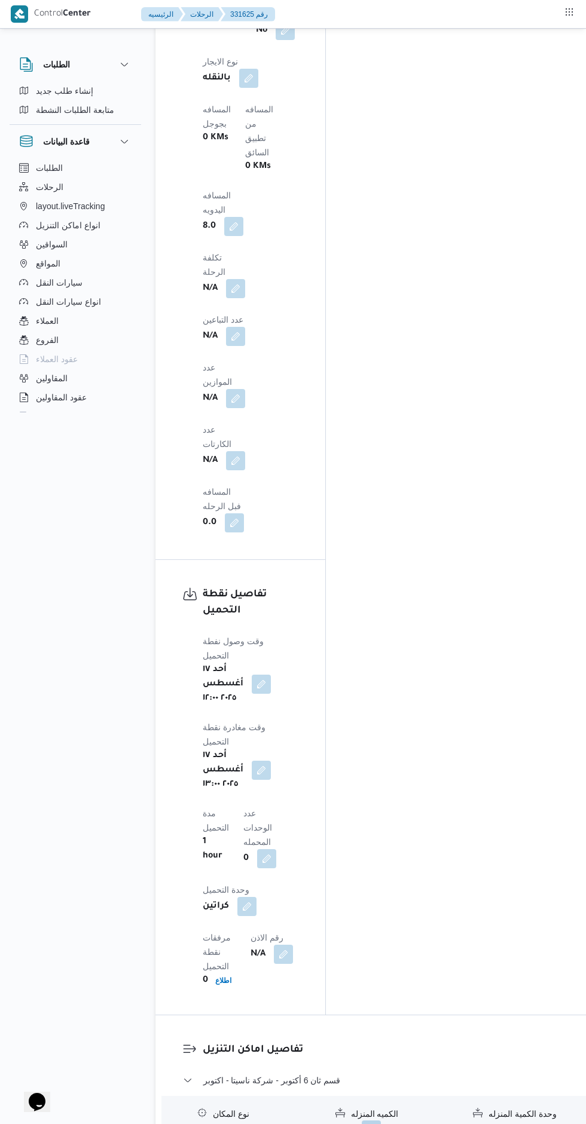
click at [274, 945] on button "button" at bounding box center [283, 954] width 19 height 19
click at [223, 455] on input "رقم الاذن" at bounding box center [205, 455] width 119 height 24
type input "01591"
click at [314, 450] on span "تاكيد" at bounding box center [300, 449] width 67 height 24
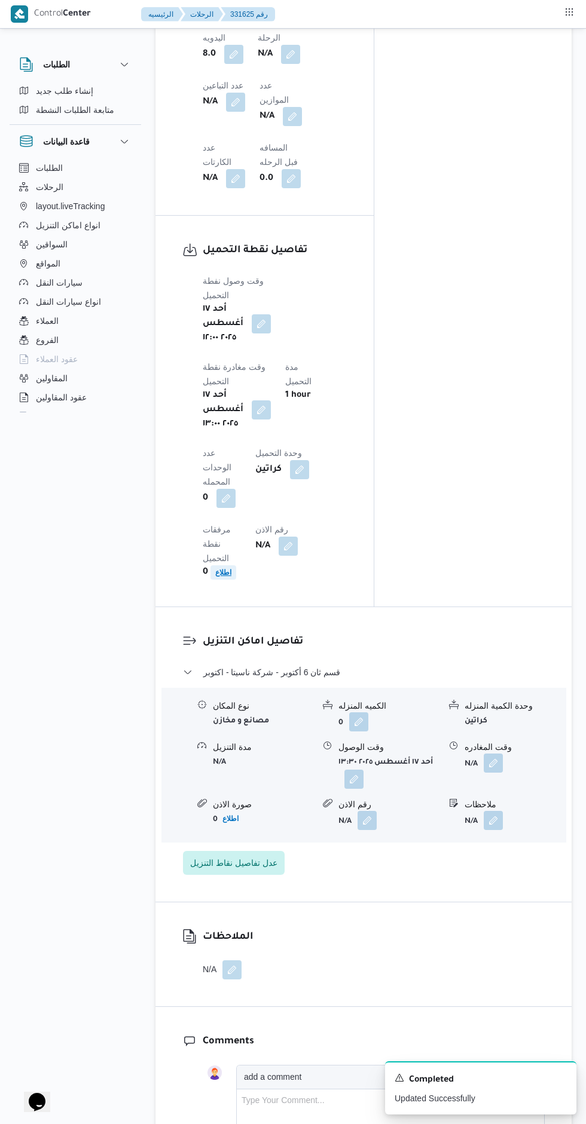
click at [231, 568] on b "اطلاع" at bounding box center [223, 572] width 16 height 8
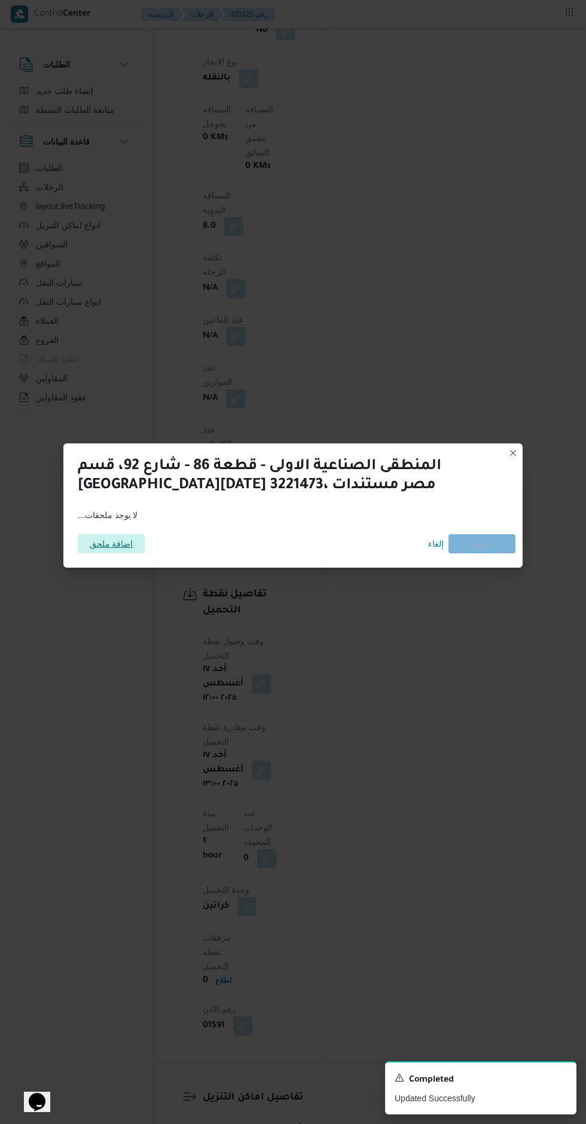
click at [134, 536] on span "اضافة ملحق" at bounding box center [111, 543] width 67 height 19
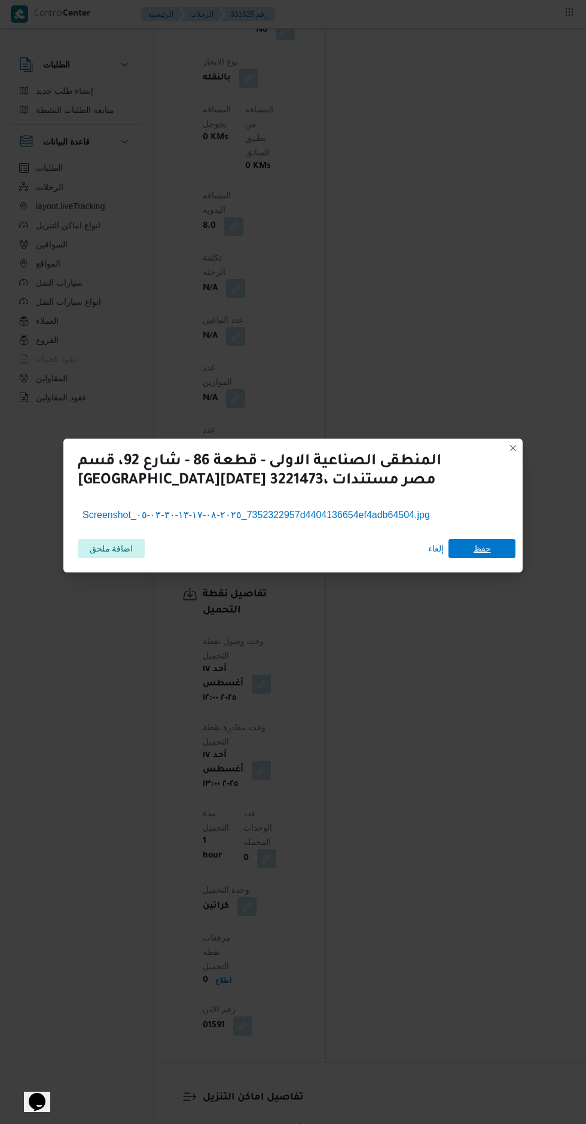
click at [489, 545] on span "حفظ" at bounding box center [481, 548] width 17 height 19
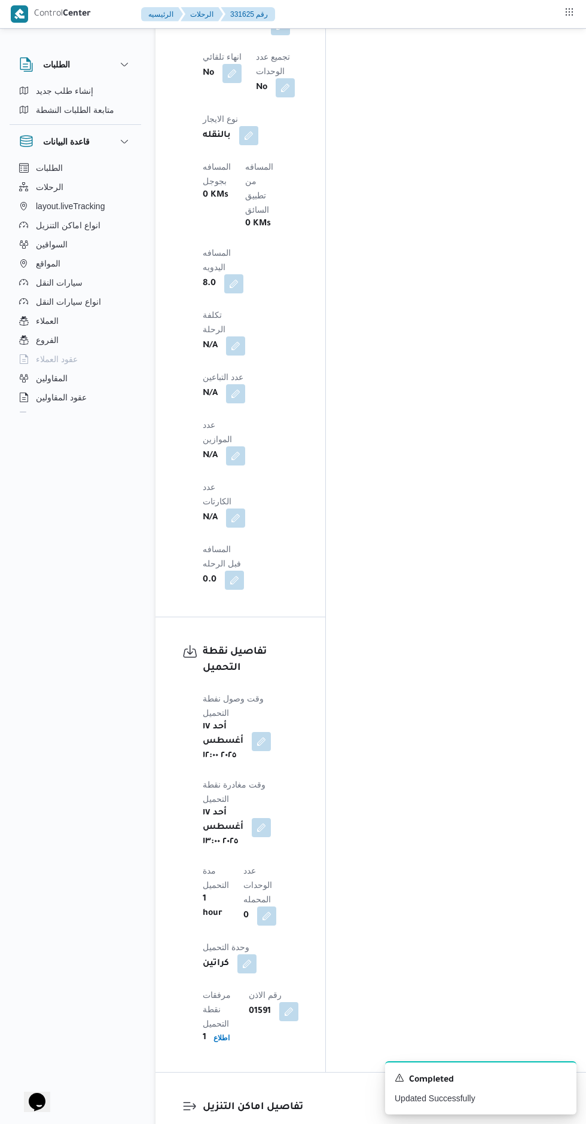
scroll to position [977, 0]
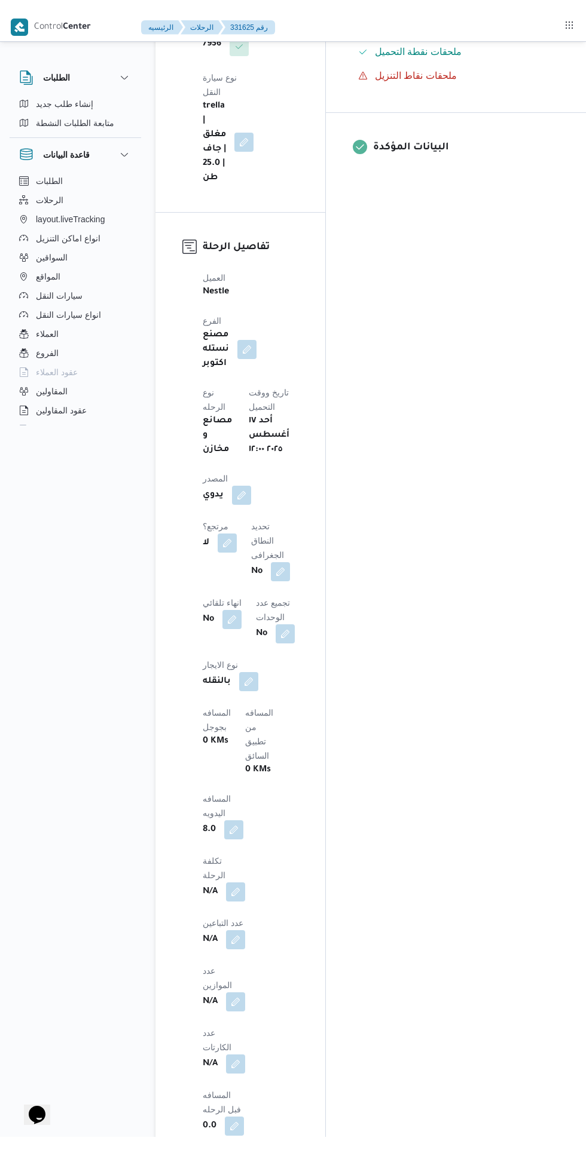
scroll to position [0, 0]
